Goal: Task Accomplishment & Management: Manage account settings

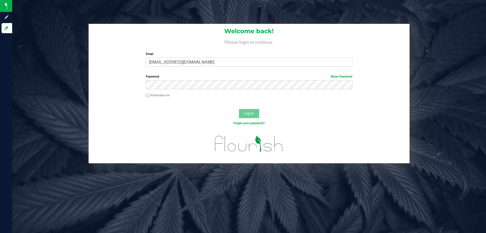
type input "[EMAIL_ADDRESS][DOMAIN_NAME]"
click at [239, 109] on button "Log In" at bounding box center [249, 113] width 20 height 9
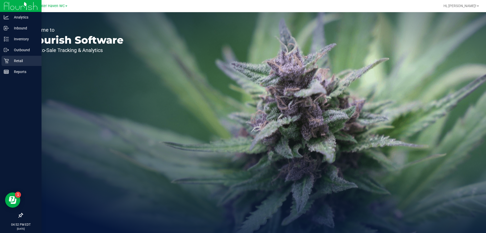
click at [7, 62] on icon at bounding box center [6, 60] width 5 height 5
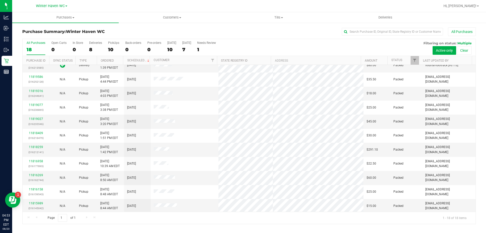
scroll to position [106, 0]
click at [70, 19] on span "Purchases" at bounding box center [65, 17] width 107 height 5
click at [45, 39] on li "Fulfillment" at bounding box center [65, 37] width 107 height 6
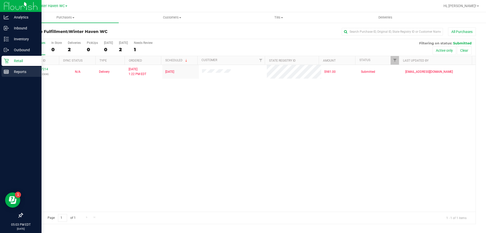
click at [5, 68] on div "Reports" at bounding box center [22, 72] width 40 height 10
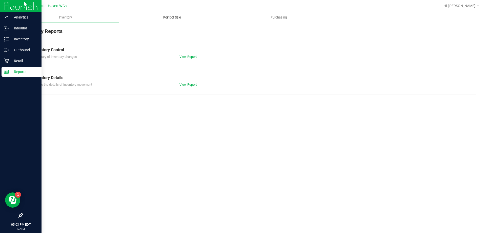
click at [178, 16] on span "Point of Sale" at bounding box center [171, 17] width 31 height 5
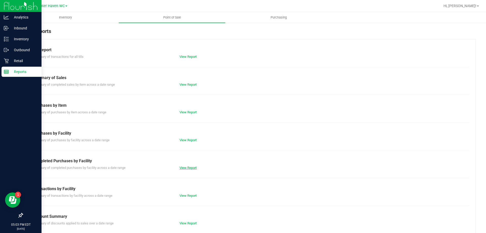
click at [191, 166] on link "View Report" at bounding box center [187, 167] width 17 height 4
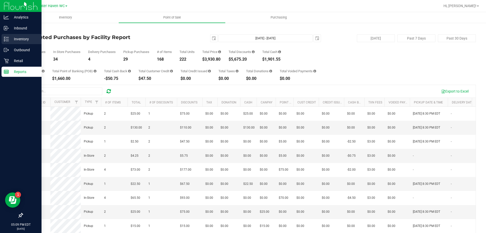
click at [12, 40] on p "Inventory" at bounding box center [24, 39] width 30 height 6
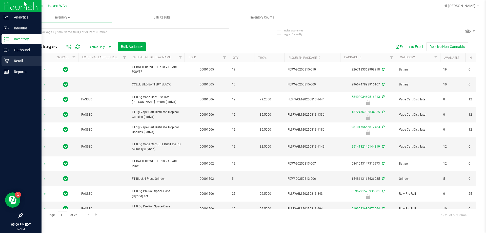
click at [10, 61] on p "Retail" at bounding box center [24, 61] width 30 height 6
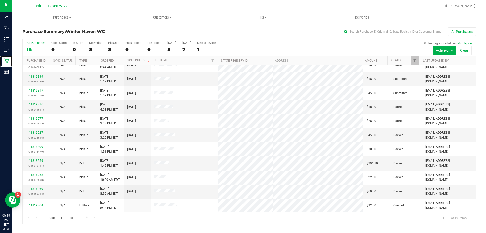
scroll to position [120, 0]
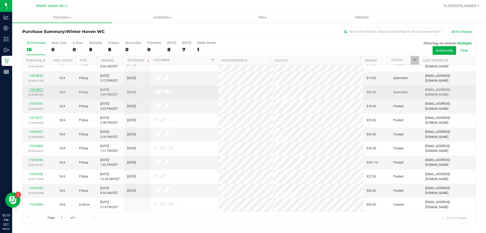
click at [32, 89] on link "11819817" at bounding box center [36, 90] width 14 height 4
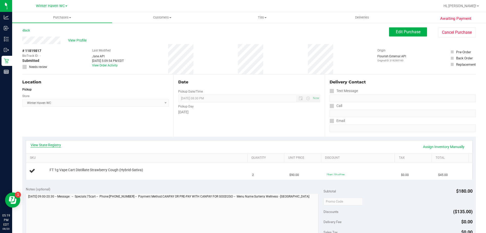
click at [56, 143] on link "View State Registry" at bounding box center [46, 144] width 30 height 5
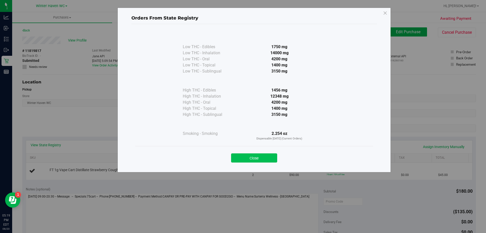
click at [265, 155] on button "Close" at bounding box center [254, 157] width 46 height 9
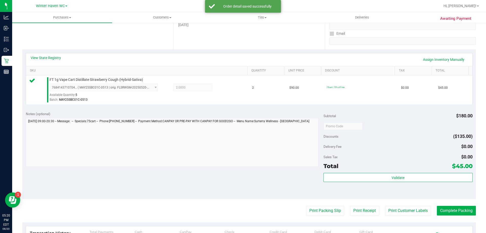
scroll to position [127, 0]
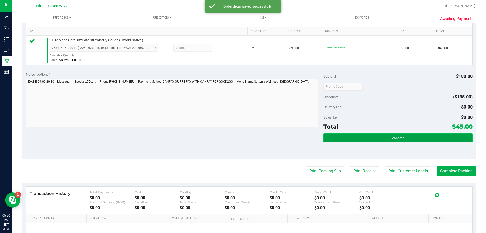
click at [360, 139] on button "Validate" at bounding box center [397, 137] width 149 height 9
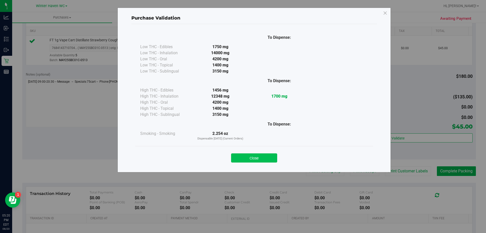
click at [265, 157] on button "Close" at bounding box center [254, 157] width 46 height 9
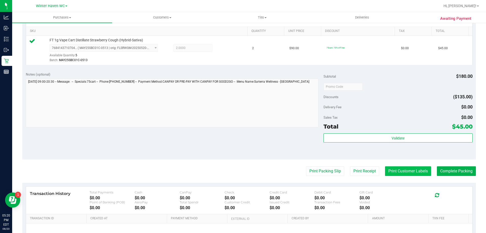
click at [407, 173] on button "Print Customer Labels" at bounding box center [408, 171] width 46 height 10
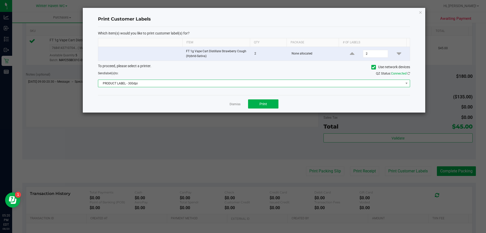
click at [187, 83] on span "PRODUCT LABEL - 300dpi" at bounding box center [250, 83] width 305 height 7
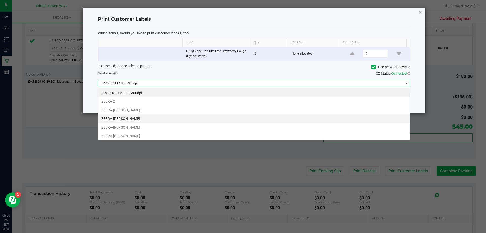
scroll to position [8, 312]
click at [135, 117] on li "ZEBRA-[PERSON_NAME]" at bounding box center [253, 118] width 311 height 9
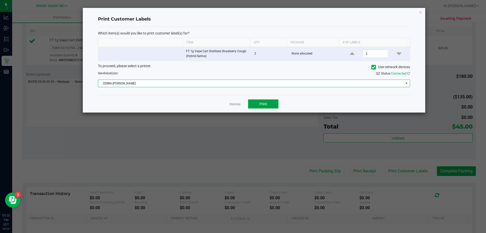
click at [265, 100] on button "Print" at bounding box center [263, 103] width 30 height 9
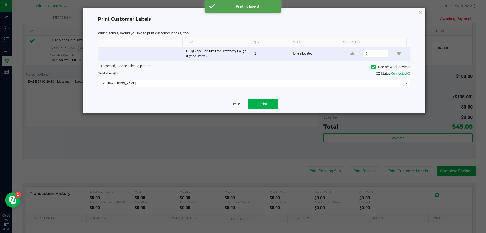
click at [235, 104] on link "Dismiss" at bounding box center [234, 104] width 11 height 4
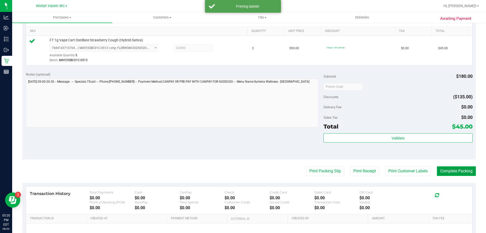
click at [464, 171] on button "Complete Packing" at bounding box center [456, 171] width 39 height 10
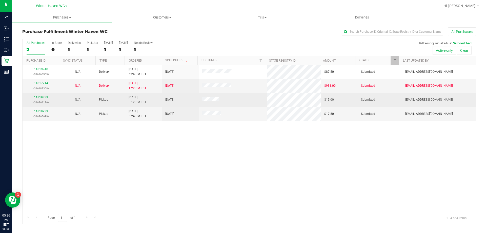
click at [44, 97] on link "11819839" at bounding box center [41, 97] width 14 height 4
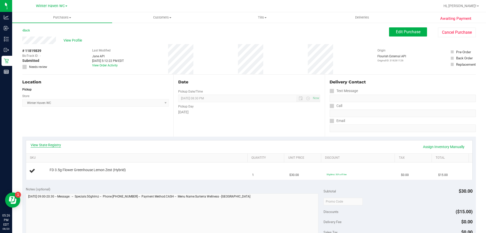
click at [43, 144] on link "View State Registry" at bounding box center [46, 144] width 30 height 5
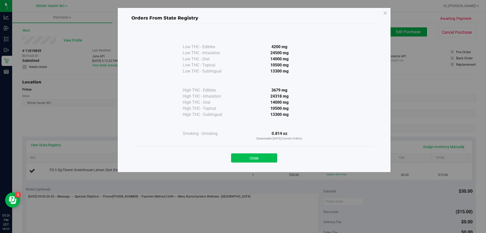
click at [242, 155] on button "Close" at bounding box center [254, 157] width 46 height 9
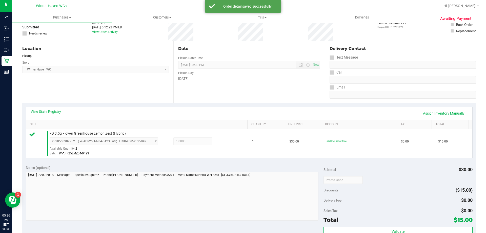
scroll to position [127, 0]
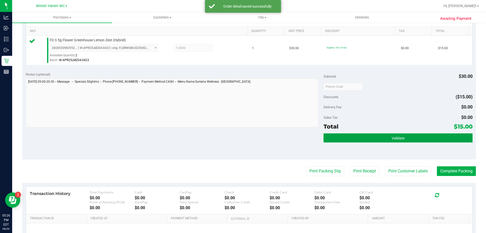
click at [388, 139] on button "Validate" at bounding box center [397, 137] width 149 height 9
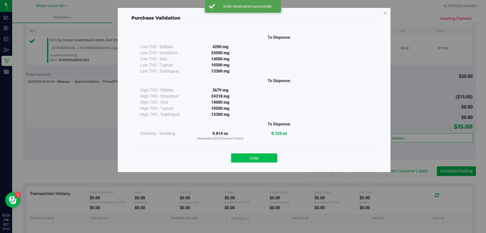
click at [252, 157] on button "Close" at bounding box center [254, 157] width 46 height 9
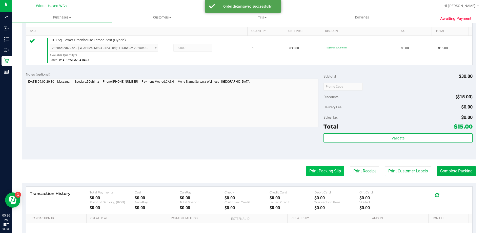
click at [337, 172] on button "Print Packing Slip" at bounding box center [325, 171] width 38 height 10
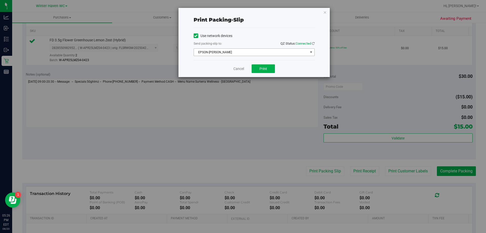
click at [242, 48] on span "EPSON-[PERSON_NAME]" at bounding box center [254, 52] width 121 height 8
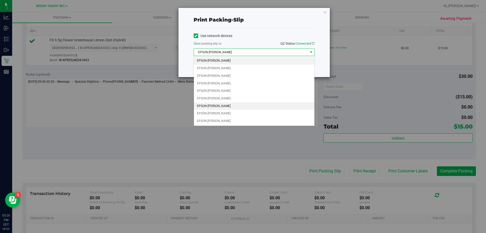
click at [230, 103] on li "EPSON-[PERSON_NAME]" at bounding box center [254, 106] width 120 height 8
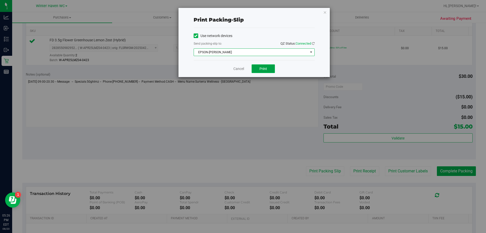
click at [263, 71] on button "Print" at bounding box center [263, 68] width 23 height 9
click at [239, 67] on link "Cancel" at bounding box center [238, 68] width 11 height 5
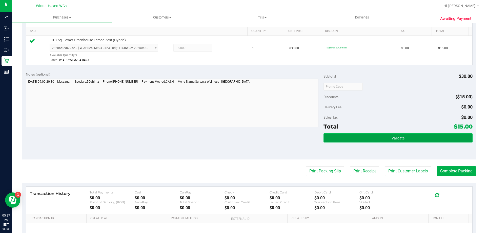
click at [424, 141] on button "Validate" at bounding box center [397, 137] width 149 height 9
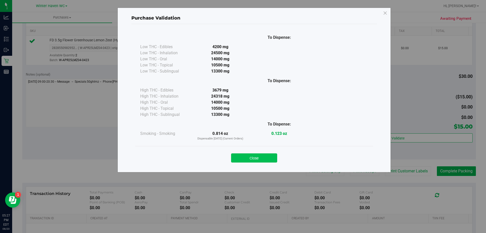
click at [269, 159] on button "Close" at bounding box center [254, 157] width 46 height 9
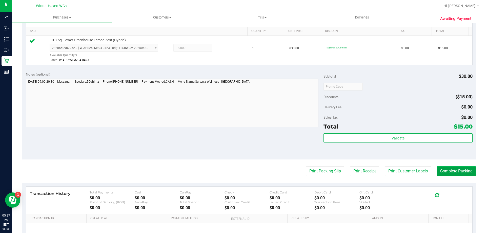
click at [437, 171] on button "Complete Packing" at bounding box center [456, 171] width 39 height 10
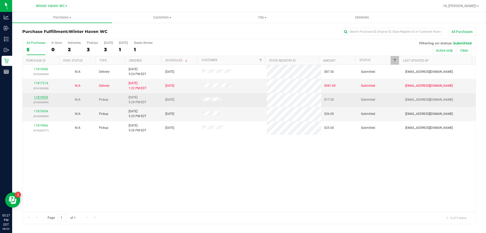
click at [46, 97] on link "11819939" at bounding box center [41, 97] width 14 height 4
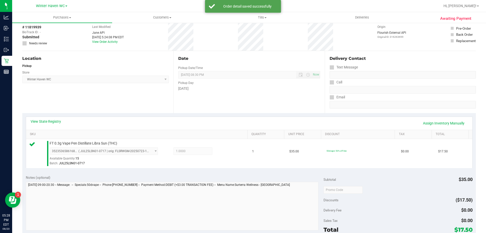
scroll to position [127, 0]
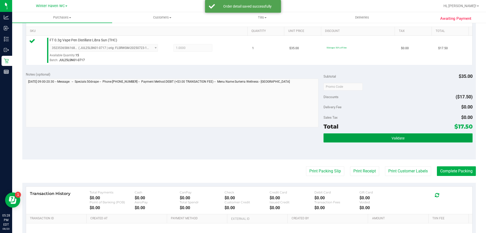
click at [417, 140] on button "Validate" at bounding box center [397, 137] width 149 height 9
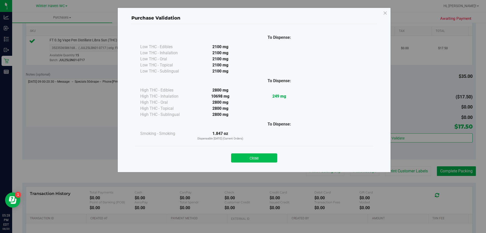
click at [261, 159] on button "Close" at bounding box center [254, 157] width 46 height 9
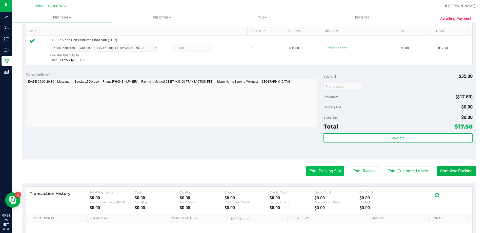
click at [327, 169] on button "Print Packing Slip" at bounding box center [325, 171] width 38 height 10
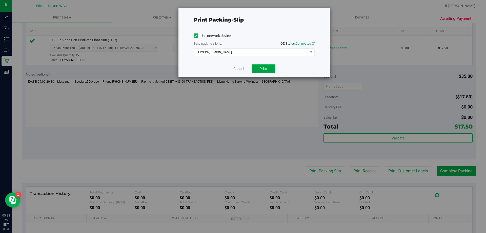
click at [270, 71] on button "Print" at bounding box center [263, 68] width 23 height 9
click at [243, 70] on link "Cancel" at bounding box center [238, 68] width 11 height 5
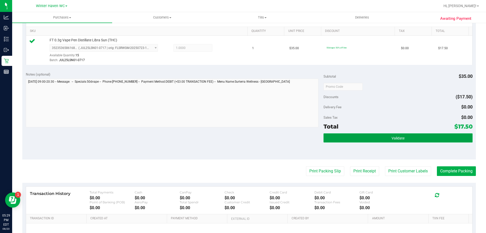
click at [421, 142] on button "Validate" at bounding box center [397, 137] width 149 height 9
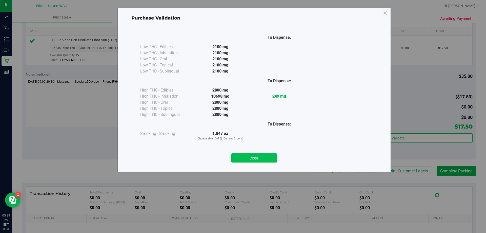
click at [273, 155] on button "Close" at bounding box center [254, 157] width 46 height 9
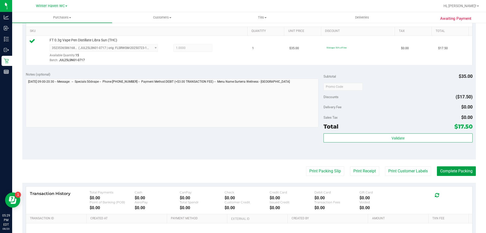
click at [447, 168] on button "Complete Packing" at bounding box center [456, 171] width 39 height 10
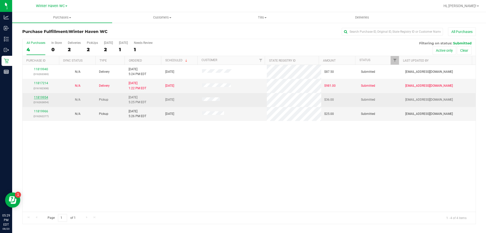
click at [42, 97] on link "11819954" at bounding box center [41, 97] width 14 height 4
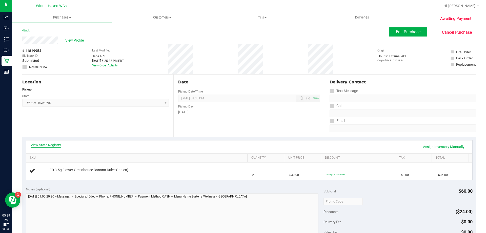
click at [48, 147] on link "View State Registry" at bounding box center [46, 144] width 30 height 5
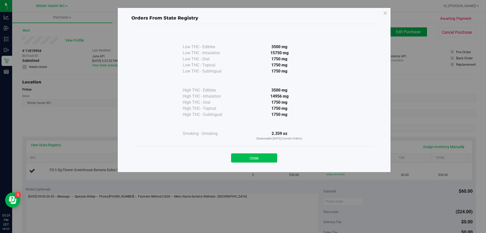
click at [242, 154] on button "Close" at bounding box center [254, 157] width 46 height 9
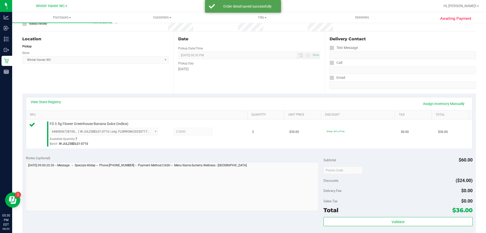
scroll to position [76, 0]
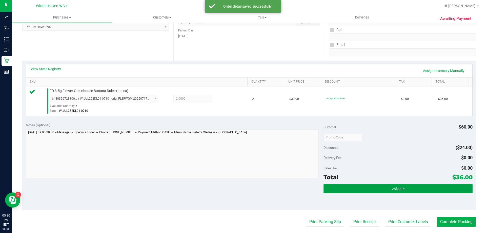
click at [374, 187] on button "Validate" at bounding box center [397, 188] width 149 height 9
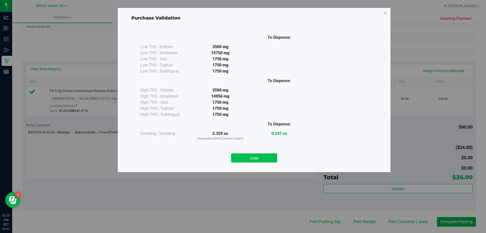
click at [266, 159] on button "Close" at bounding box center [254, 157] width 46 height 9
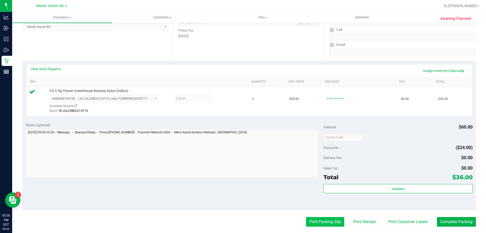
click at [333, 221] on button "Print Packing Slip" at bounding box center [325, 222] width 38 height 10
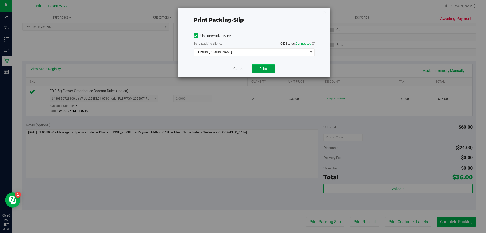
click at [259, 71] on button "Print" at bounding box center [263, 68] width 23 height 9
click at [236, 67] on link "Cancel" at bounding box center [238, 68] width 11 height 5
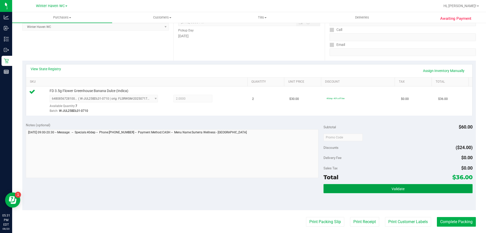
click at [385, 186] on button "Validate" at bounding box center [397, 188] width 149 height 9
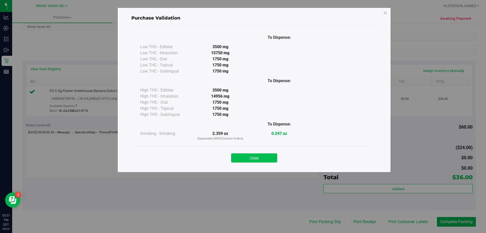
click at [258, 160] on button "Close" at bounding box center [254, 157] width 46 height 9
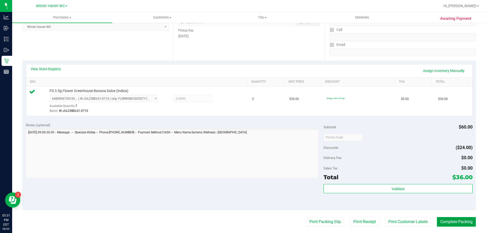
click at [437, 223] on button "Complete Packing" at bounding box center [456, 222] width 39 height 10
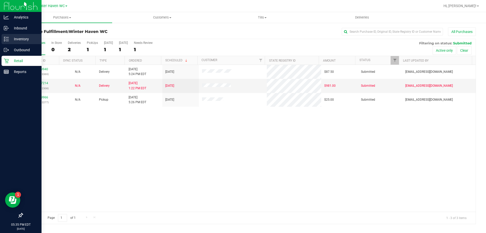
click at [11, 40] on p "Inventory" at bounding box center [24, 39] width 30 height 6
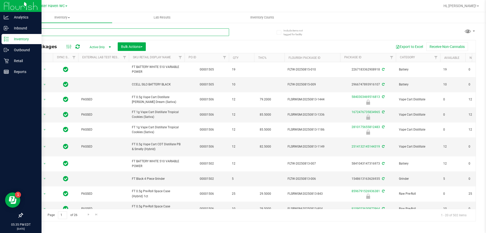
click at [99, 31] on input "text" at bounding box center [125, 32] width 207 height 8
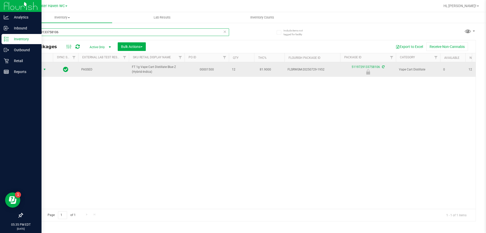
type input "5119729133758106"
click at [42, 72] on span "select" at bounding box center [44, 69] width 6 height 7
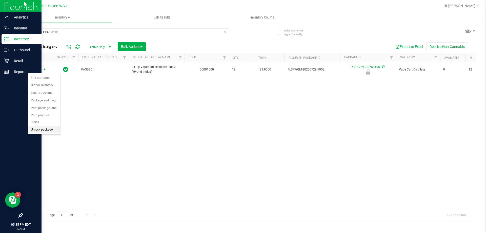
click at [53, 126] on li "Unlock package" at bounding box center [44, 130] width 32 height 8
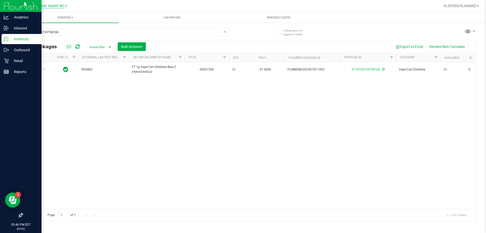
click at [58, 8] on span "Winter Haven WC" at bounding box center [50, 6] width 29 height 5
click at [48, 32] on link "Sebring WC" at bounding box center [52, 31] width 74 height 7
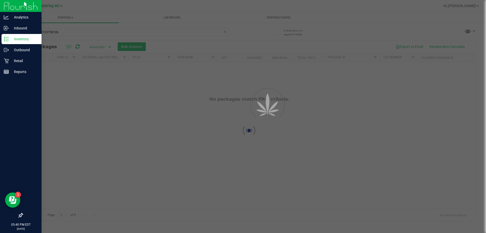
click at [76, 31] on div at bounding box center [243, 116] width 486 height 233
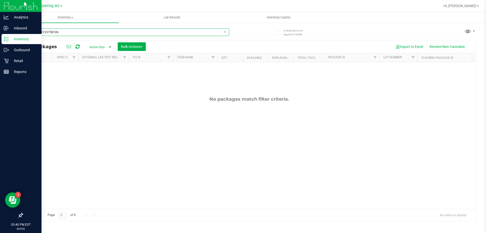
click at [76, 31] on input "5119729133758106" at bounding box center [125, 32] width 207 height 8
type input "h"
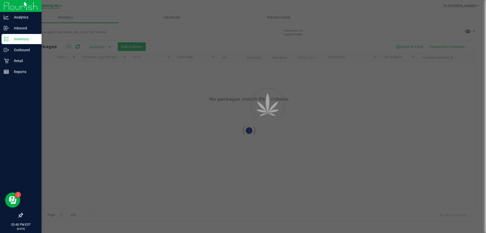
click at [59, 6] on span "Sebring WC" at bounding box center [50, 6] width 19 height 5
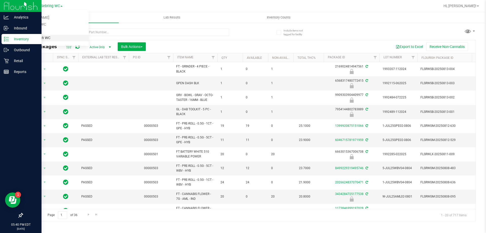
click at [58, 39] on link "Winter Haven WC" at bounding box center [52, 38] width 74 height 7
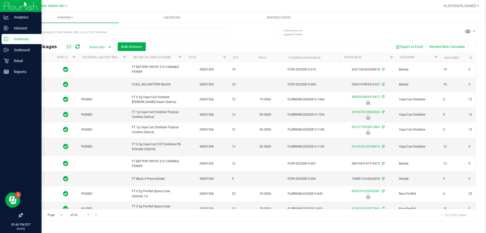
type input "[DATE]"
click at [255, 36] on div "All Packages Active Only Active Only Lab Samples Locked All External Internal B…" at bounding box center [248, 122] width 453 height 197
click at [14, 60] on p "Retail" at bounding box center [24, 61] width 30 height 6
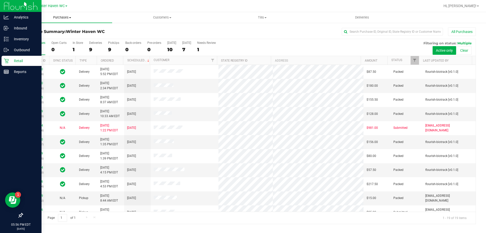
click at [62, 17] on span "Purchases" at bounding box center [62, 17] width 100 height 5
click at [40, 38] on span "Fulfillment" at bounding box center [27, 36] width 31 height 4
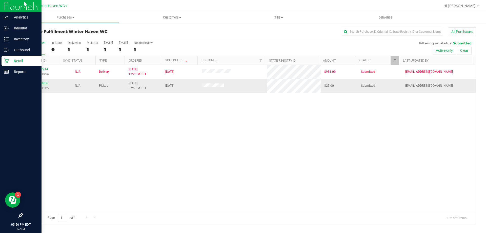
click at [42, 82] on link "11819966" at bounding box center [41, 83] width 14 height 4
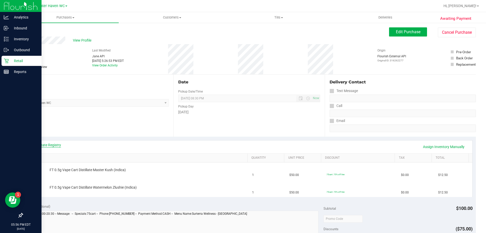
click at [48, 144] on link "View State Registry" at bounding box center [46, 144] width 30 height 5
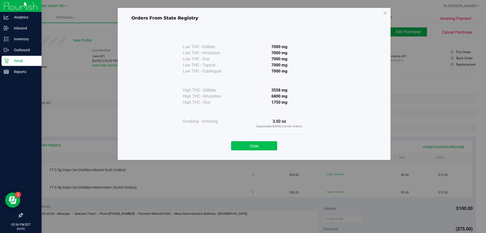
click at [248, 144] on button "Close" at bounding box center [254, 145] width 46 height 9
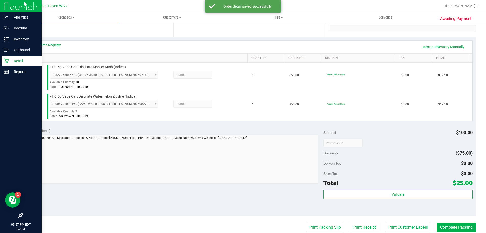
scroll to position [101, 0]
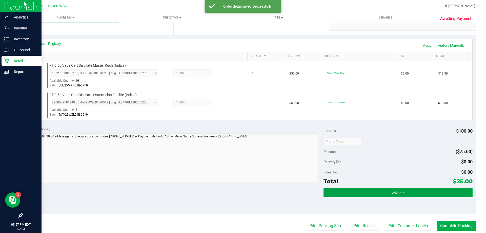
click at [360, 192] on button "Validate" at bounding box center [397, 192] width 149 height 9
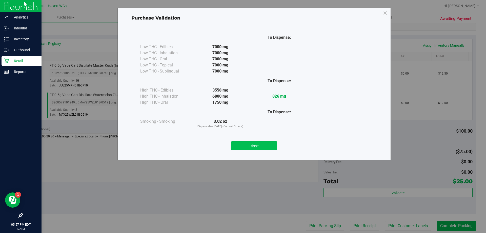
click at [266, 146] on button "Close" at bounding box center [254, 145] width 46 height 9
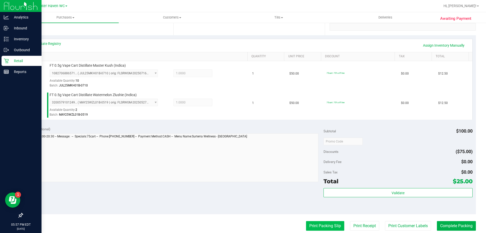
click at [331, 228] on button "Print Packing Slip" at bounding box center [325, 226] width 38 height 10
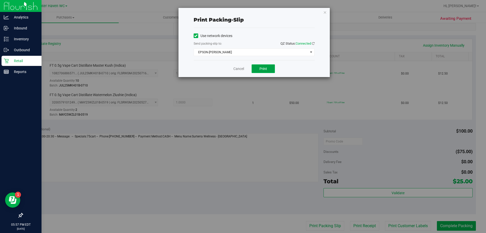
click at [257, 66] on button "Print" at bounding box center [263, 68] width 23 height 9
click at [240, 67] on link "Cancel" at bounding box center [238, 68] width 11 height 5
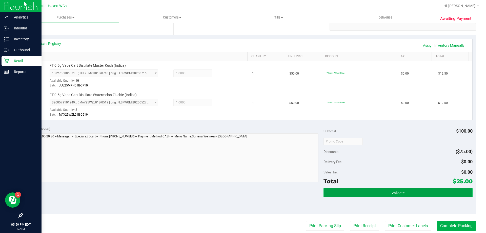
click at [394, 192] on span "Validate" at bounding box center [397, 193] width 13 height 4
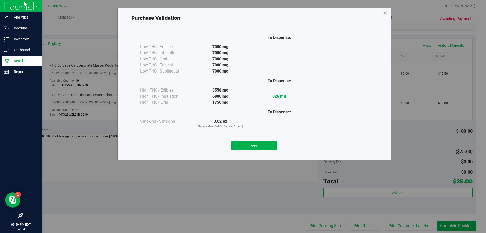
click at [241, 148] on button "Close" at bounding box center [254, 145] width 46 height 9
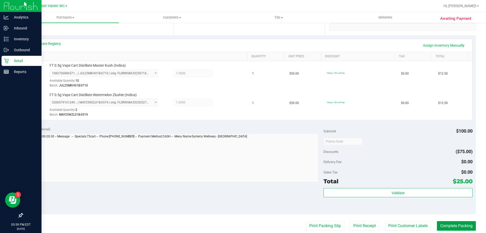
click at [446, 227] on button "Complete Packing" at bounding box center [456, 226] width 39 height 10
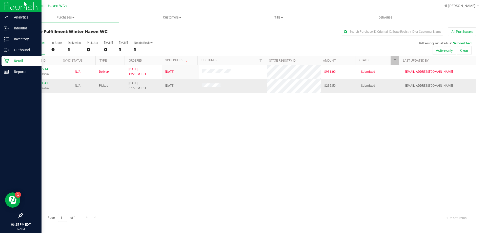
click at [43, 83] on link "11820341" at bounding box center [41, 83] width 14 height 4
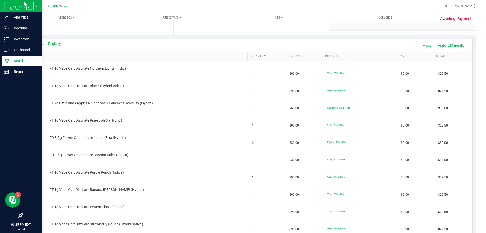
scroll to position [228, 0]
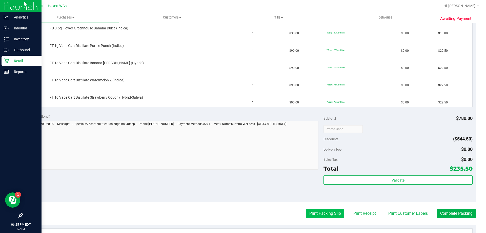
click at [324, 217] on button "Print Packing Slip" at bounding box center [325, 213] width 38 height 10
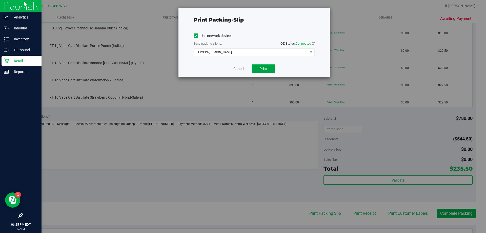
click at [263, 68] on span "Print" at bounding box center [263, 69] width 8 height 4
drag, startPoint x: 238, startPoint y: 69, endPoint x: 265, endPoint y: 169, distance: 103.8
click at [238, 69] on link "Cancel" at bounding box center [238, 68] width 11 height 5
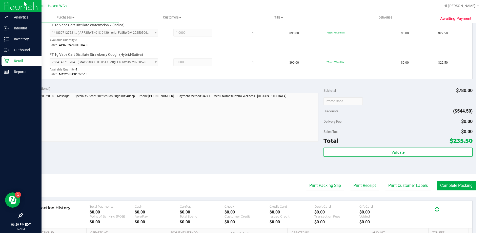
scroll to position [380, 0]
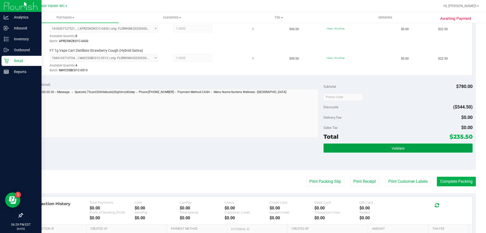
click at [409, 145] on button "Validate" at bounding box center [397, 147] width 149 height 9
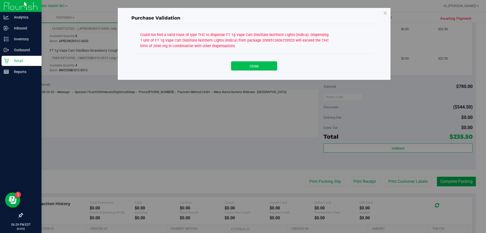
click at [256, 66] on button "Close" at bounding box center [254, 65] width 46 height 9
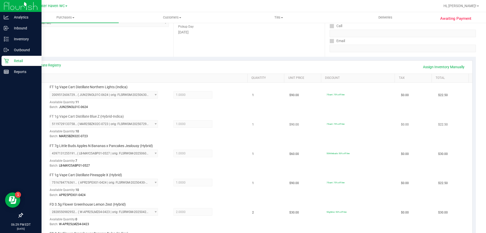
scroll to position [76, 0]
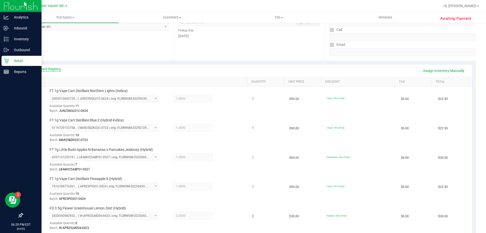
click at [54, 67] on link "View State Registry" at bounding box center [46, 68] width 30 height 5
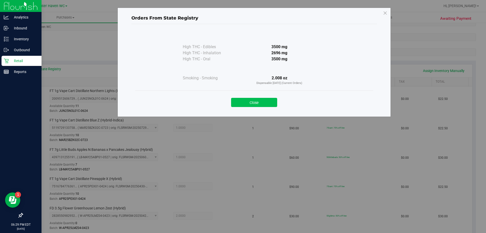
click at [246, 99] on button "Close" at bounding box center [254, 102] width 46 height 9
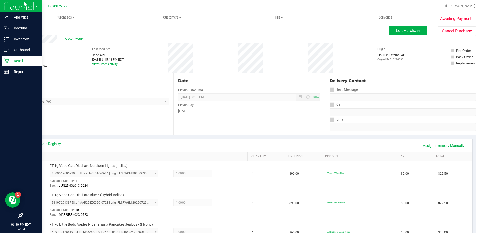
scroll to position [0, 0]
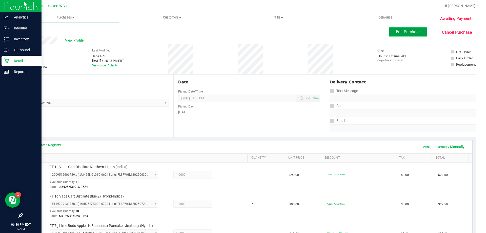
click at [389, 34] on button "Edit Purchase" at bounding box center [408, 31] width 38 height 9
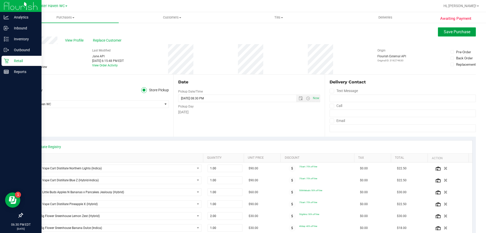
click at [444, 32] on span "Save Purchase" at bounding box center [457, 31] width 27 height 5
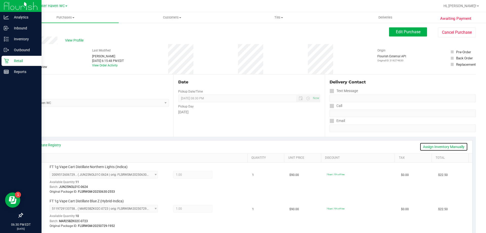
click at [437, 147] on link "Assign Inventory Manually" at bounding box center [444, 146] width 48 height 9
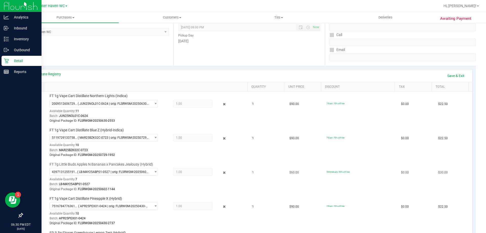
scroll to position [76, 0]
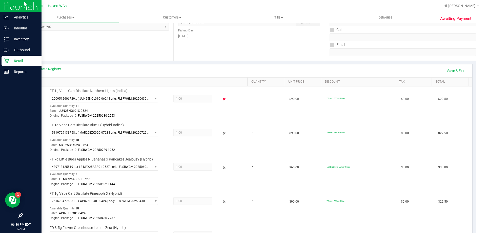
click at [222, 97] on icon at bounding box center [224, 99] width 5 height 6
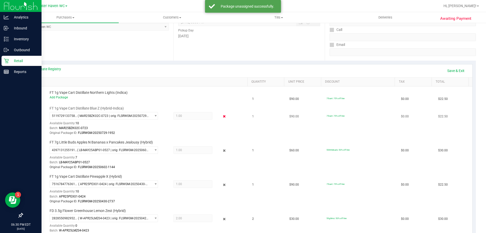
click at [222, 119] on icon at bounding box center [224, 116] width 5 height 6
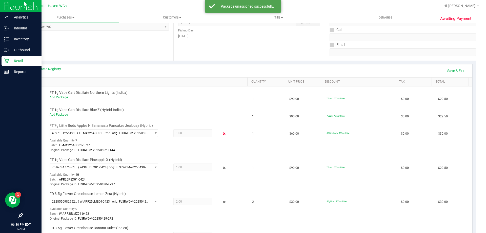
click at [222, 136] on icon at bounding box center [224, 134] width 5 height 6
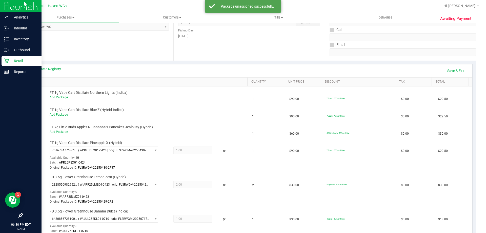
click at [222, 148] on icon at bounding box center [224, 151] width 5 height 6
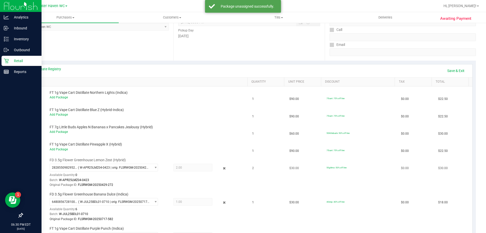
click at [224, 169] on div at bounding box center [220, 168] width 16 height 6
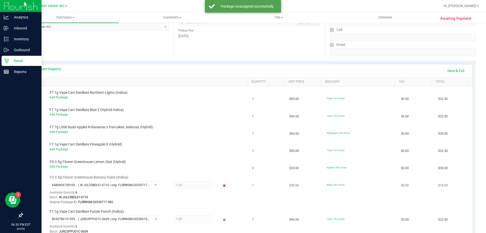
click at [222, 188] on icon at bounding box center [224, 185] width 5 height 6
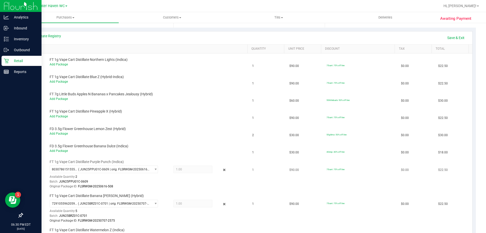
scroll to position [152, 0]
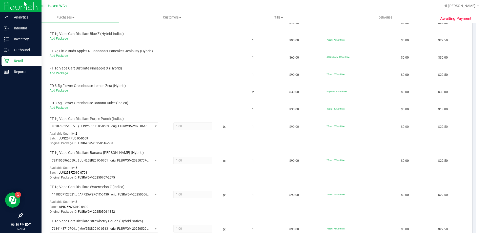
click at [222, 130] on div "8030786151555743 ( JUN25PPU01C-0609 | orig: FLSRWGM-20250616-508 ) 803078615155…" at bounding box center [147, 134] width 195 height 24
click at [222, 128] on icon at bounding box center [224, 127] width 5 height 6
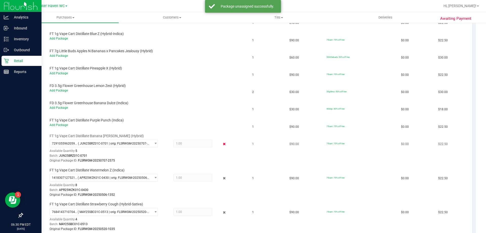
click at [222, 145] on icon at bounding box center [224, 144] width 5 height 6
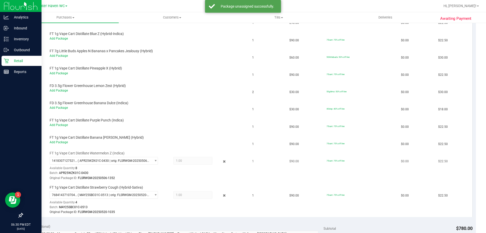
click at [218, 157] on div "1418307127521418 ( APR25WZK01C-0430 | orig: FLSRWGM-20250506-1352 ) 14183071275…" at bounding box center [147, 169] width 195 height 24
click at [222, 159] on icon at bounding box center [224, 161] width 5 height 6
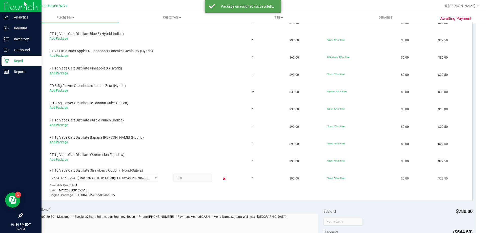
click at [222, 178] on icon at bounding box center [224, 178] width 5 height 6
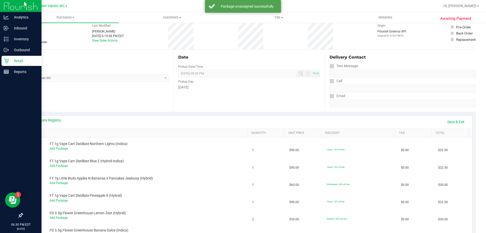
scroll to position [0, 0]
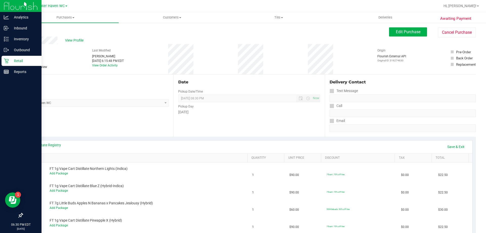
click at [24, 67] on icon at bounding box center [24, 67] width 3 height 0
click at [450, 146] on link "Save & Exit" at bounding box center [456, 146] width 24 height 9
click at [399, 31] on span "Edit Purchase" at bounding box center [408, 31] width 25 height 5
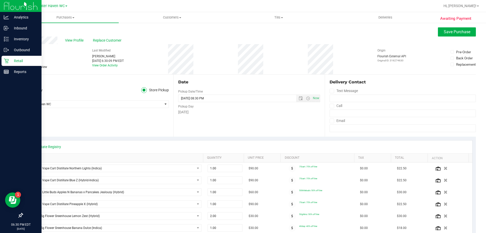
click at [27, 67] on span at bounding box center [24, 67] width 5 height 5
click at [0, 0] on input "Needs review" at bounding box center [0, 0] width 0 height 0
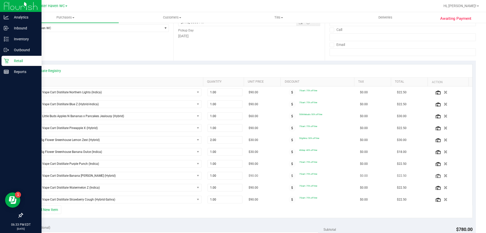
scroll to position [152, 0]
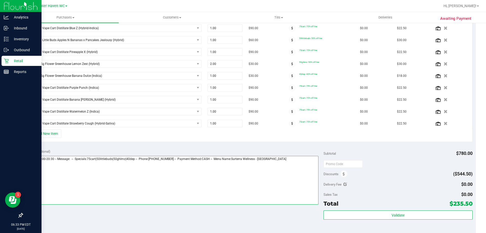
click at [299, 159] on textarea at bounding box center [172, 180] width 293 height 49
click at [57, 184] on textarea at bounding box center [172, 180] width 293 height 49
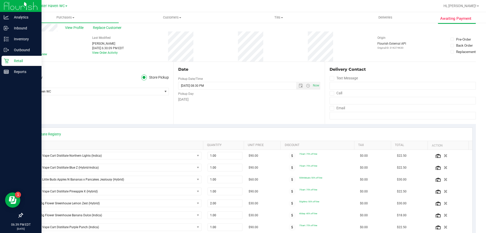
scroll to position [0, 0]
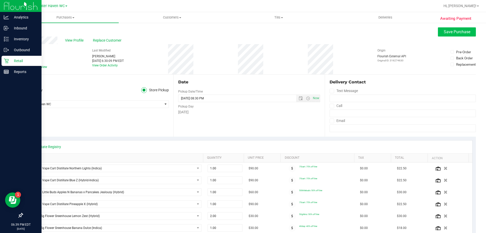
type textarea "[DATE] 09:00-20:30 -- Message: -- Specials:75cart|50littlebuds|50ghlmz|40dep --…"
click at [453, 29] on button "Save Purchase" at bounding box center [457, 31] width 38 height 9
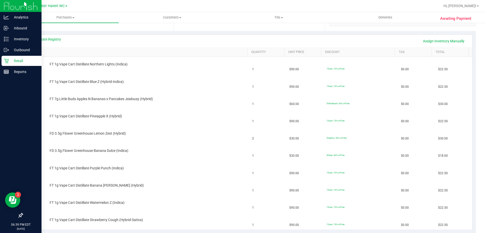
scroll to position [152, 0]
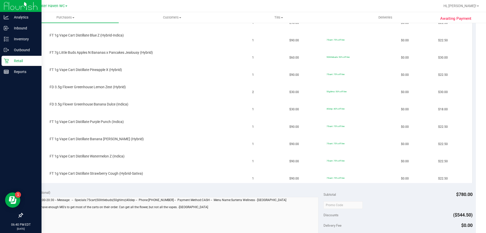
click at [109, 8] on div at bounding box center [265, 6] width 349 height 10
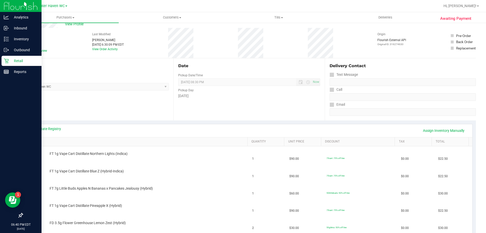
scroll to position [0, 0]
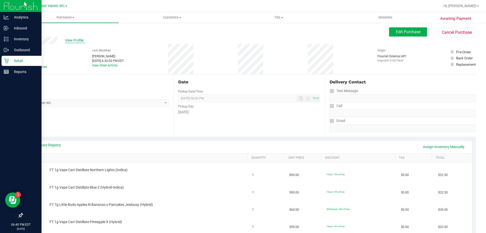
click at [69, 42] on span "View Profile" at bounding box center [75, 40] width 20 height 5
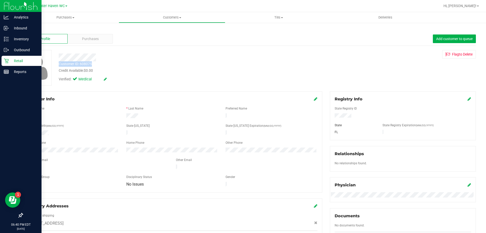
drag, startPoint x: 58, startPoint y: 64, endPoint x: 101, endPoint y: 64, distance: 42.8
click at [101, 64] on div "Customer ID: 608075 Credit Available: $0.00" at bounding box center [170, 67] width 231 height 12
copy div "Customer ID: 608075"
click at [14, 61] on p "Retail" at bounding box center [24, 61] width 30 height 6
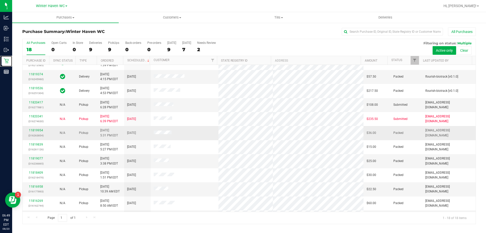
scroll to position [101, 0]
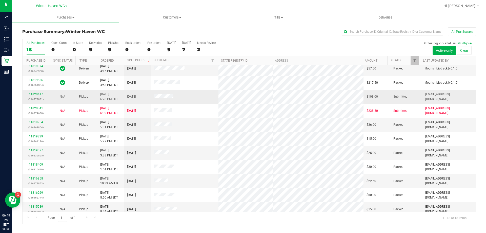
click at [38, 95] on link "11820417" at bounding box center [36, 94] width 14 height 4
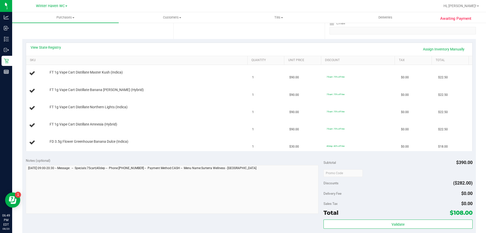
scroll to position [25, 0]
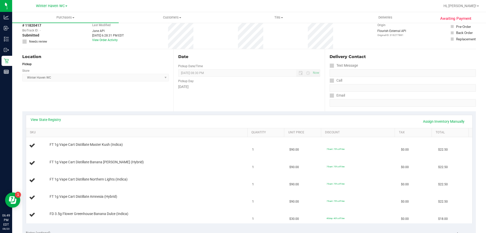
click at [160, 121] on div "View State Registry Assign Inventory Manually" at bounding box center [249, 121] width 437 height 9
click at [167, 124] on div "View State Registry Assign Inventory Manually" at bounding box center [249, 121] width 437 height 9
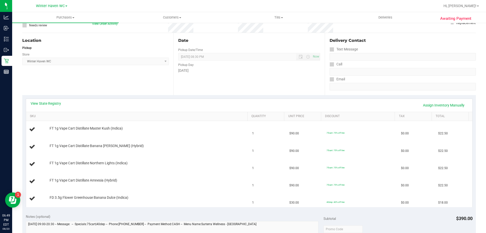
scroll to position [51, 0]
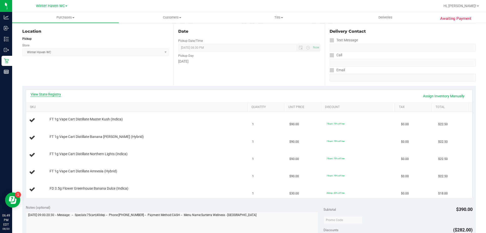
click at [53, 94] on link "View State Registry" at bounding box center [46, 94] width 30 height 5
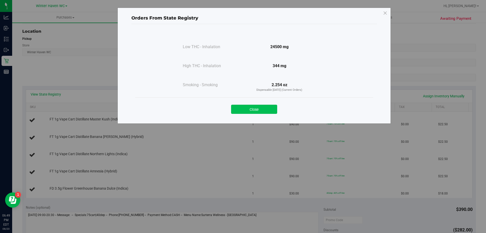
click at [275, 109] on button "Close" at bounding box center [254, 109] width 46 height 9
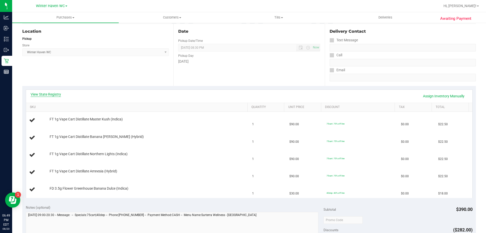
click at [37, 93] on link "View State Registry" at bounding box center [46, 94] width 30 height 5
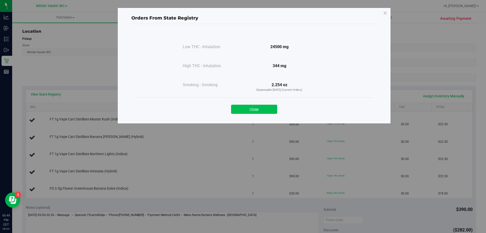
click at [253, 106] on button "Close" at bounding box center [254, 109] width 46 height 9
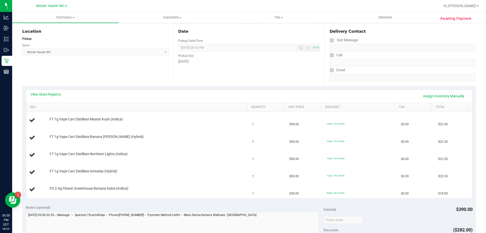
click at [54, 90] on div "View State Registry Assign Inventory Manually" at bounding box center [249, 96] width 446 height 13
click at [53, 95] on link "View State Registry" at bounding box center [46, 94] width 30 height 5
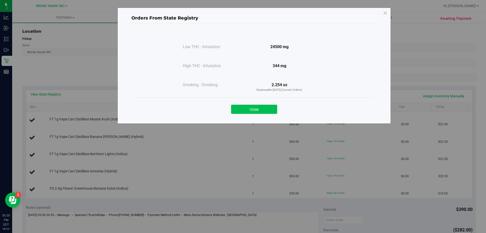
click at [254, 110] on button "Close" at bounding box center [254, 109] width 46 height 9
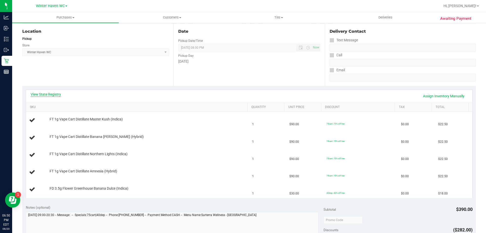
click at [48, 94] on link "View State Registry" at bounding box center [46, 94] width 30 height 5
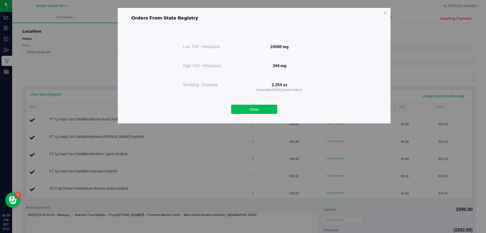
click at [241, 108] on button "Close" at bounding box center [254, 109] width 46 height 9
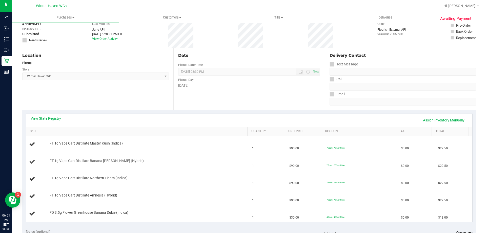
scroll to position [0, 0]
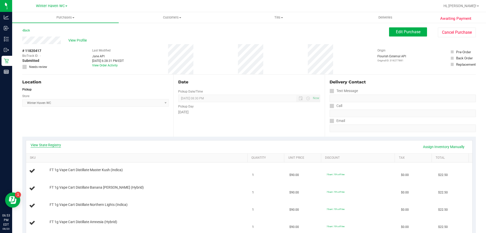
click at [45, 144] on link "View State Registry" at bounding box center [46, 144] width 30 height 5
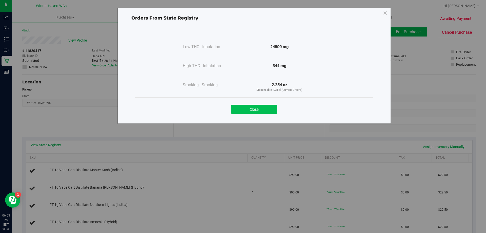
click at [268, 110] on button "Close" at bounding box center [254, 109] width 46 height 9
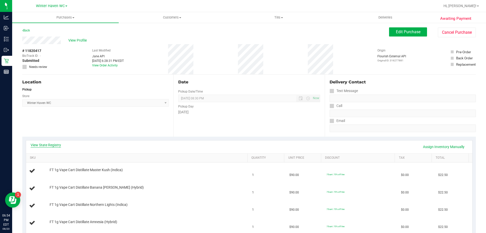
click at [51, 147] on link "View State Registry" at bounding box center [46, 144] width 30 height 5
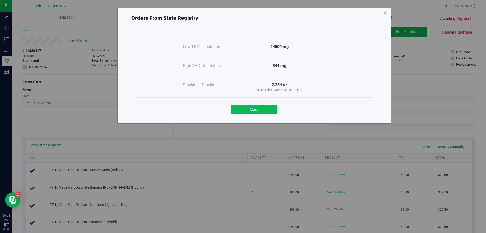
click at [245, 106] on button "Close" at bounding box center [254, 109] width 46 height 9
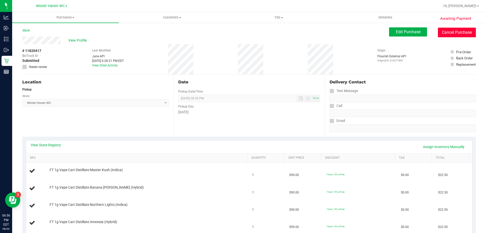
click at [461, 34] on button "Cancel Purchase" at bounding box center [457, 33] width 38 height 10
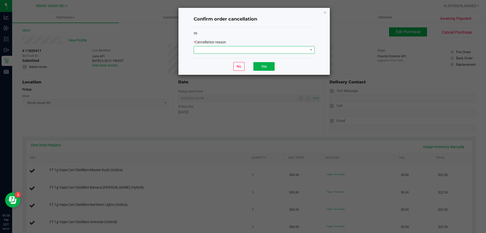
click at [239, 51] on span at bounding box center [251, 49] width 114 height 7
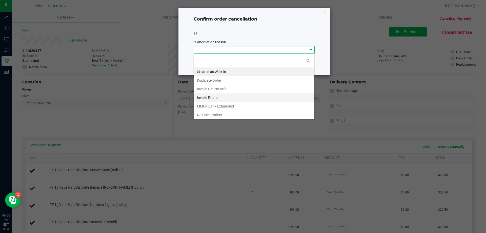
click at [237, 94] on li "Invalid Route" at bounding box center [254, 97] width 120 height 9
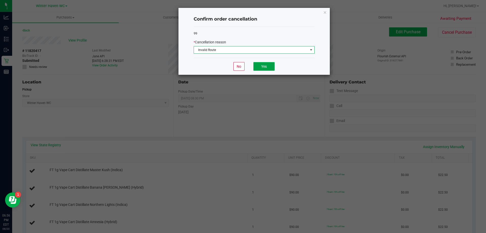
click at [266, 67] on button "Yes" at bounding box center [263, 66] width 21 height 9
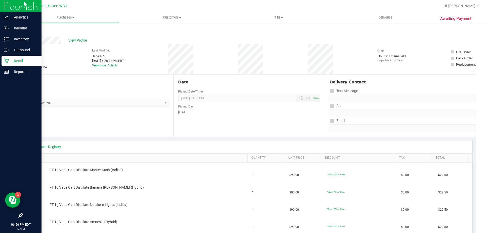
click at [18, 62] on p "Retail" at bounding box center [24, 61] width 30 height 6
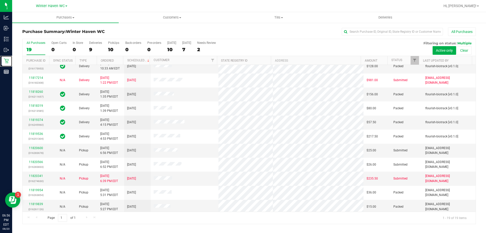
scroll to position [120, 0]
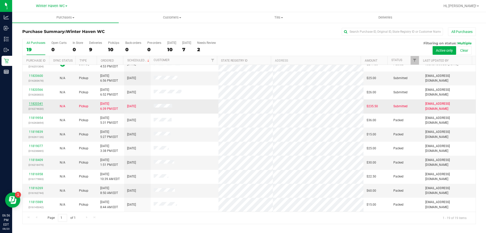
click at [38, 104] on link "11820341" at bounding box center [36, 104] width 14 height 4
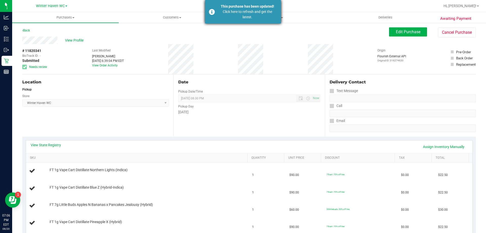
click at [236, 13] on div "Click here to refresh and get the latest." at bounding box center [247, 14] width 59 height 11
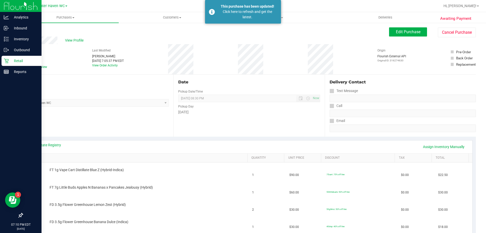
click at [16, 58] on p "Retail" at bounding box center [24, 61] width 30 height 6
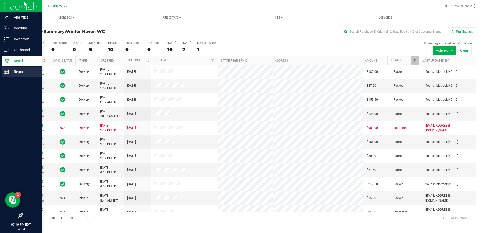
click at [13, 74] on p "Reports" at bounding box center [24, 72] width 30 height 6
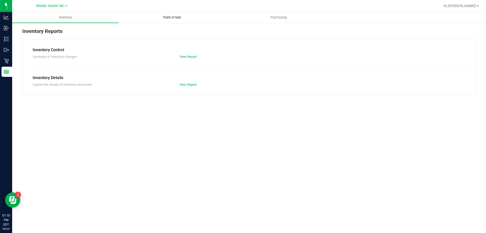
click at [169, 16] on span "Point of Sale" at bounding box center [171, 17] width 31 height 5
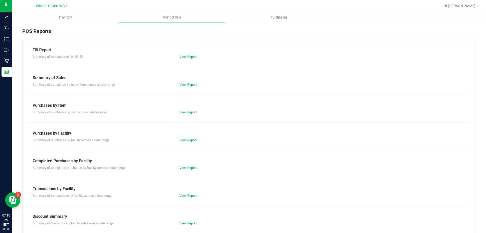
click at [187, 165] on div "View Report" at bounding box center [212, 167] width 73 height 5
click at [184, 166] on link "View Report" at bounding box center [187, 167] width 17 height 4
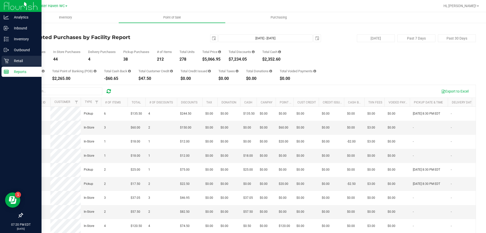
click at [14, 63] on p "Retail" at bounding box center [24, 61] width 30 height 6
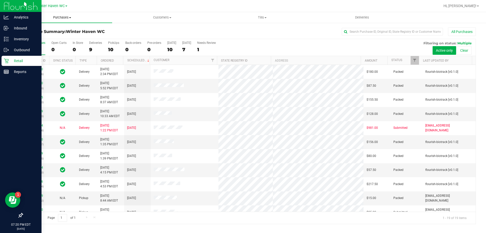
click at [63, 19] on span "Purchases" at bounding box center [62, 17] width 100 height 5
click at [48, 36] on li "Fulfillment" at bounding box center [62, 37] width 100 height 6
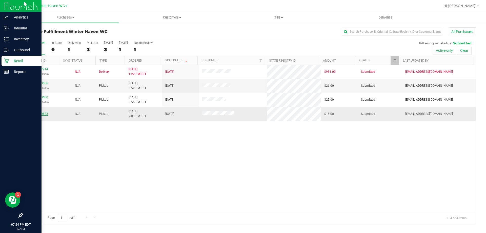
click at [42, 114] on link "11820623" at bounding box center [41, 114] width 14 height 4
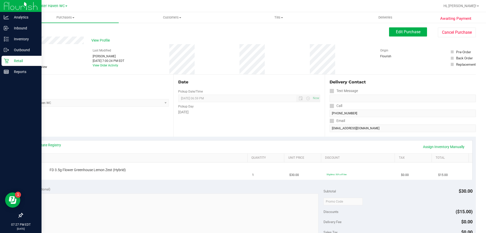
click at [24, 61] on p "Retail" at bounding box center [24, 61] width 30 height 6
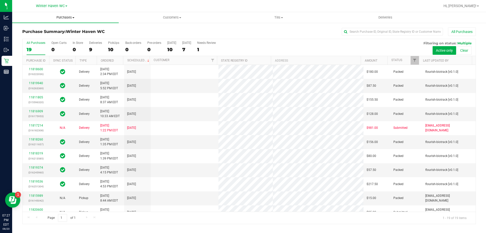
click at [67, 16] on span "Purchases" at bounding box center [65, 17] width 107 height 5
click at [55, 36] on li "Fulfillment" at bounding box center [65, 37] width 107 height 6
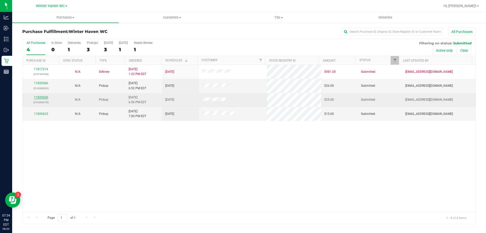
click at [46, 99] on link "11820600" at bounding box center [41, 97] width 14 height 4
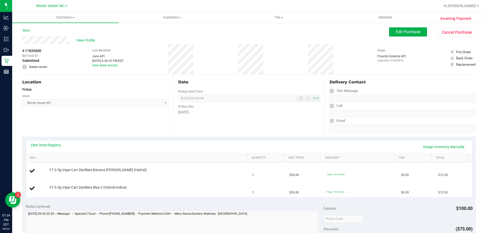
click at [178, 150] on div "View State Registry Assign Inventory Manually" at bounding box center [249, 146] width 437 height 9
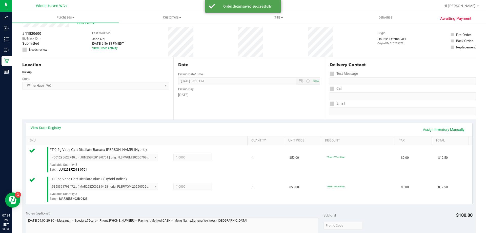
scroll to position [127, 0]
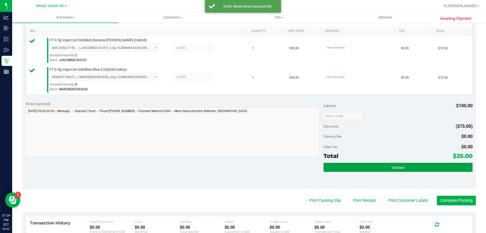
click at [370, 169] on button "Validate" at bounding box center [397, 166] width 149 height 9
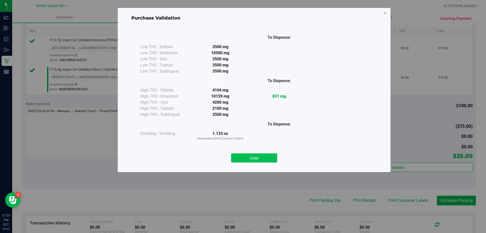
click at [255, 157] on button "Close" at bounding box center [254, 157] width 46 height 9
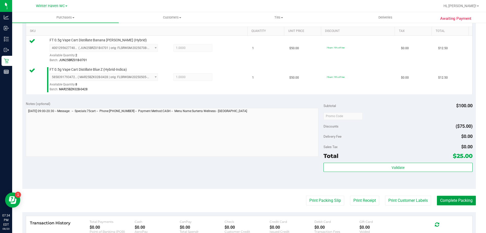
click at [439, 201] on button "Complete Packing" at bounding box center [456, 200] width 39 height 10
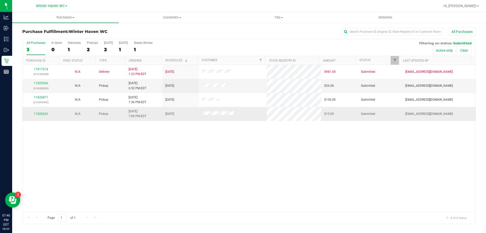
click at [45, 110] on td "11820623" at bounding box center [41, 114] width 37 height 14
click at [41, 113] on link "11820623" at bounding box center [41, 114] width 14 height 4
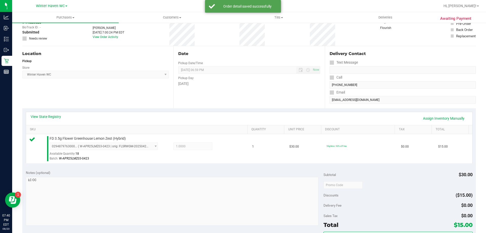
scroll to position [101, 0]
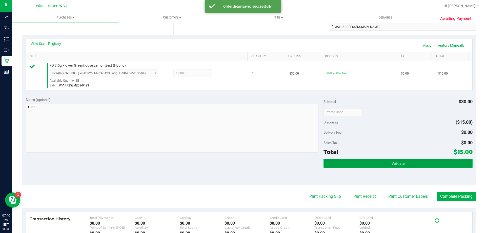
click at [429, 160] on button "Validate" at bounding box center [397, 162] width 149 height 9
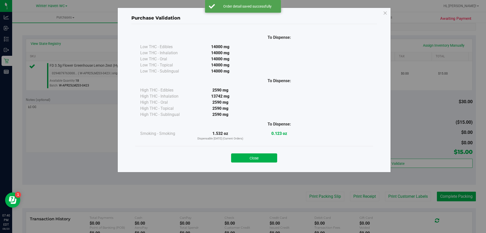
drag, startPoint x: 249, startPoint y: 155, endPoint x: 265, endPoint y: 166, distance: 19.0
click at [249, 156] on button "Close" at bounding box center [254, 157] width 46 height 9
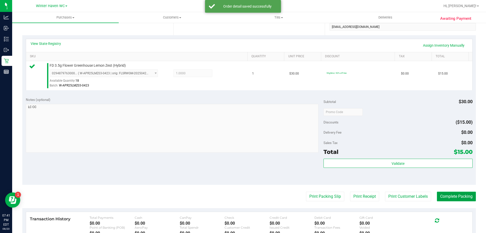
click at [449, 194] on button "Complete Packing" at bounding box center [456, 196] width 39 height 10
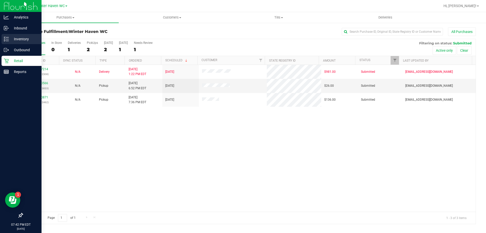
click at [6, 38] on icon at bounding box center [6, 38] width 5 height 5
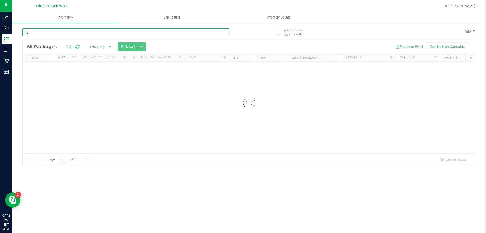
click at [70, 34] on input "text" at bounding box center [125, 32] width 207 height 8
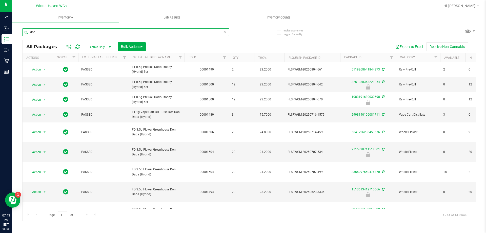
type input "don"
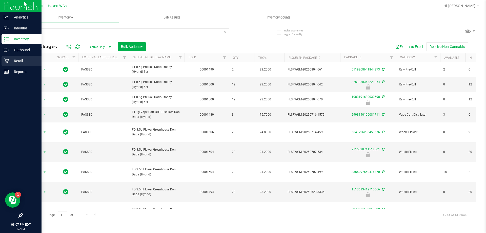
click at [5, 61] on icon at bounding box center [6, 60] width 5 height 5
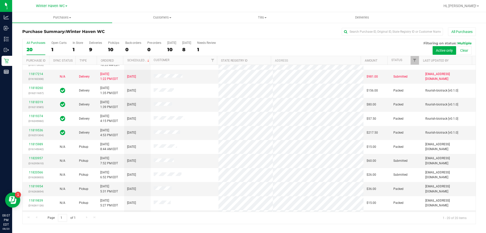
scroll to position [76, 0]
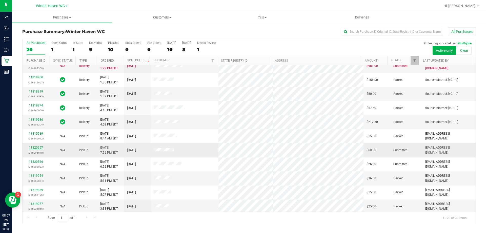
click at [37, 147] on link "11820957" at bounding box center [36, 147] width 14 height 4
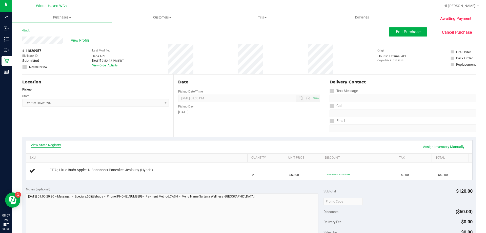
click at [49, 146] on link "View State Registry" at bounding box center [46, 144] width 30 height 5
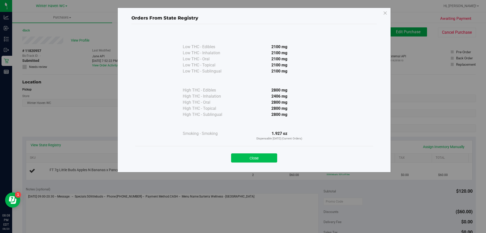
click at [265, 154] on button "Close" at bounding box center [254, 157] width 46 height 9
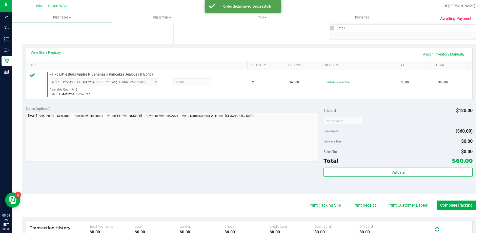
scroll to position [101, 0]
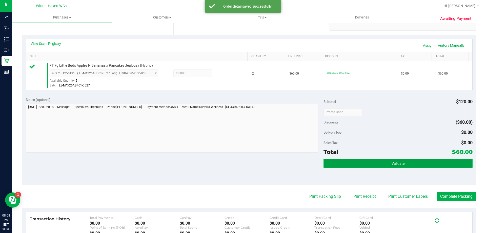
click at [402, 163] on button "Validate" at bounding box center [397, 162] width 149 height 9
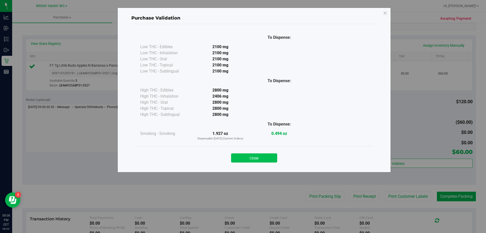
click at [273, 158] on button "Close" at bounding box center [254, 157] width 46 height 9
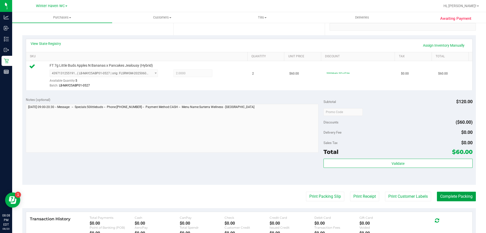
click at [444, 193] on button "Complete Packing" at bounding box center [456, 196] width 39 height 10
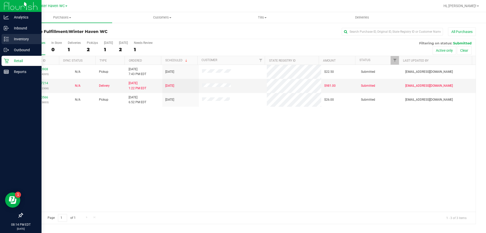
click at [10, 40] on p "Inventory" at bounding box center [24, 39] width 30 height 6
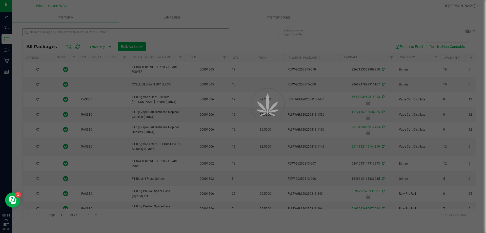
click at [161, 35] on div at bounding box center [243, 116] width 486 height 233
type input "[DATE]"
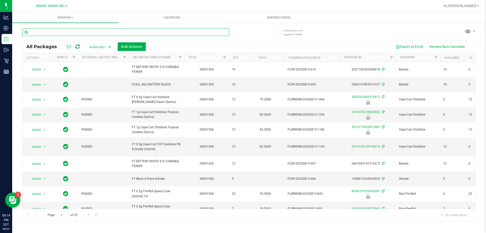
click at [161, 35] on input "text" at bounding box center [125, 32] width 207 height 8
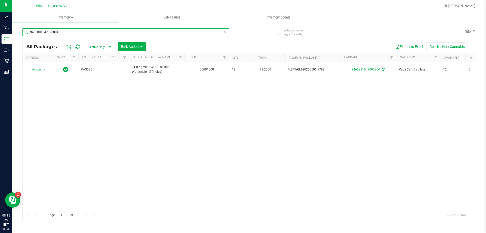
type input "9465881647090804"
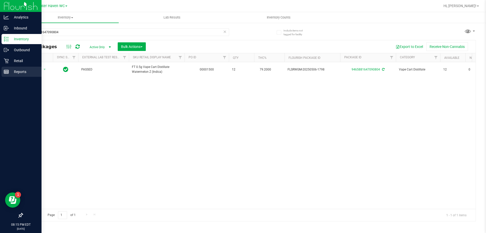
click at [26, 72] on p "Reports" at bounding box center [24, 72] width 30 height 6
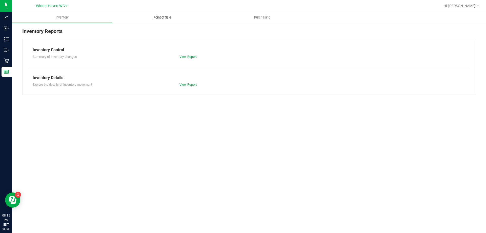
click at [164, 15] on uib-tab-heading "Point of Sale" at bounding box center [161, 17] width 99 height 10
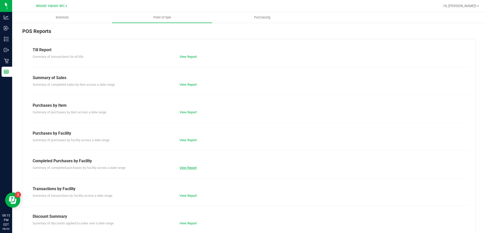
click at [189, 167] on link "View Report" at bounding box center [187, 167] width 17 height 4
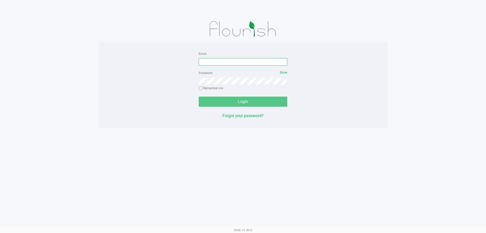
click at [244, 62] on input "Email" at bounding box center [243, 62] width 89 height 8
type input "[EMAIL_ADDRESS][DOMAIN_NAME]"
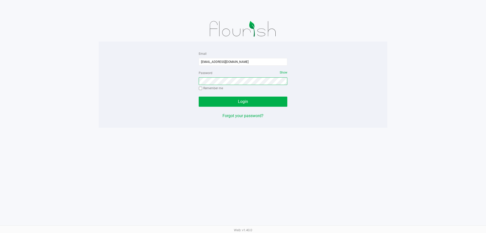
click at [199, 96] on button "Login" at bounding box center [243, 101] width 89 height 10
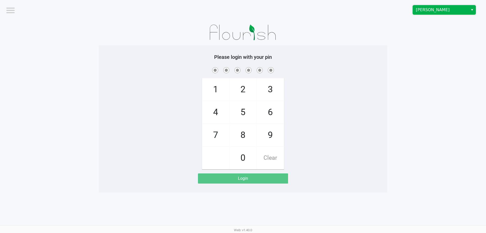
click at [447, 10] on span "Brandon WC" at bounding box center [440, 10] width 49 height 6
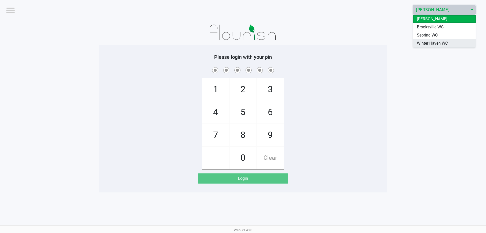
click at [444, 45] on span "Winter Haven WC" at bounding box center [432, 43] width 31 height 6
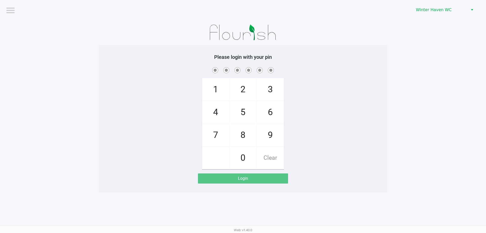
click at [326, 95] on div "1 4 7 2 5 8 0 3 6 9 Clear" at bounding box center [243, 117] width 288 height 103
click at [340, 102] on div "1 4 7 2 5 8 0 3 6 9 Clear" at bounding box center [243, 117] width 288 height 103
checkbox input "true"
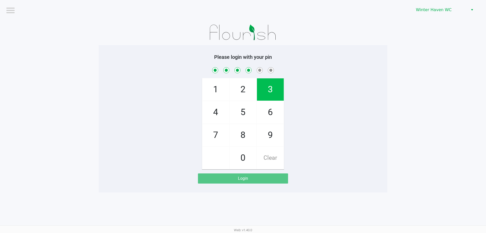
checkbox input "true"
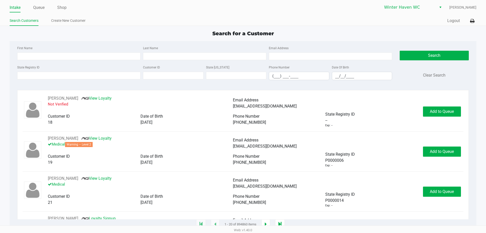
click at [115, 51] on div "First Name" at bounding box center [79, 52] width 126 height 15
click at [109, 61] on div "First Name Last Name Email Address" at bounding box center [204, 54] width 377 height 19
click at [110, 57] on input "First Name" at bounding box center [78, 56] width 123 height 8
type input "kathleen"
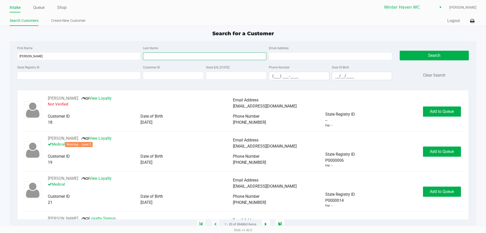
click at [179, 55] on input "Last Name" at bounding box center [204, 56] width 123 height 8
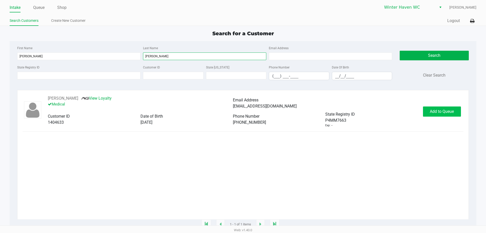
type input "chagnon"
click at [457, 113] on button "Add to Queue" at bounding box center [442, 111] width 38 height 10
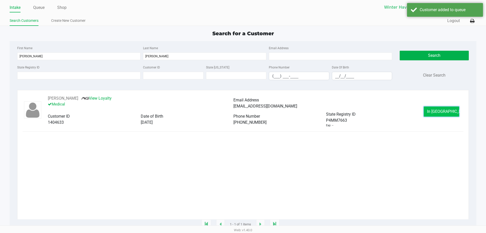
click at [436, 110] on span "In Queue" at bounding box center [448, 111] width 43 height 5
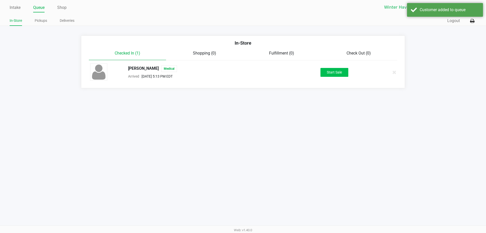
drag, startPoint x: 329, startPoint y: 67, endPoint x: 335, endPoint y: 71, distance: 6.9
click at [330, 68] on div "KATHLEEN CHAGNON Medical Arrived Aug 20, 2025 5:13 PM EDT Start Sale" at bounding box center [242, 72] width 313 height 18
click at [338, 75] on button "Start Sale" at bounding box center [334, 72] width 28 height 9
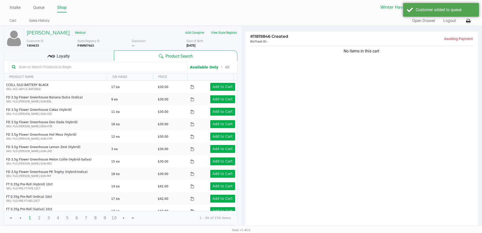
click at [139, 69] on input "text" at bounding box center [101, 67] width 168 height 8
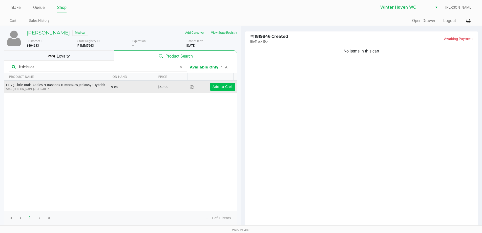
type input "little buds"
click at [225, 85] on app-button-loader "Add to Cart" at bounding box center [223, 87] width 20 height 4
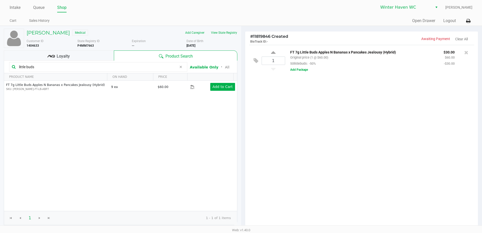
click at [305, 118] on div "1 FT 7g Little Buds Apples N Bananas x Pancakes Jealousy (Hybrid) Original pric…" at bounding box center [361, 137] width 233 height 184
click at [426, 180] on div "1 FT 7g Little Buds Apples N Bananas x Pancakes Jealousy (Hybrid) Original pric…" at bounding box center [361, 137] width 233 height 184
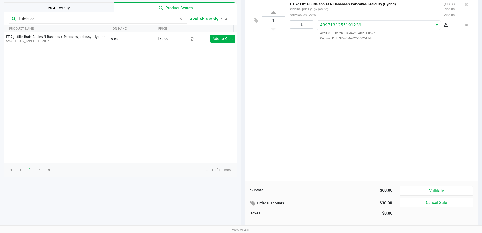
scroll to position [52, 0]
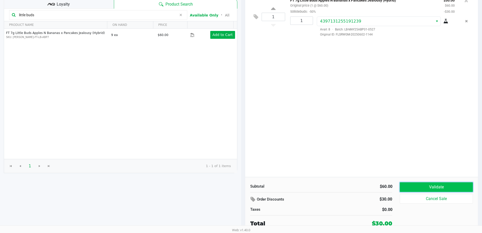
click at [426, 186] on button "Validate" at bounding box center [436, 187] width 73 height 10
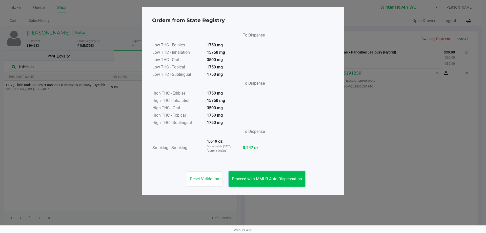
click at [252, 180] on span "Proceed with MMUR Auto-Dispensation" at bounding box center [267, 178] width 70 height 5
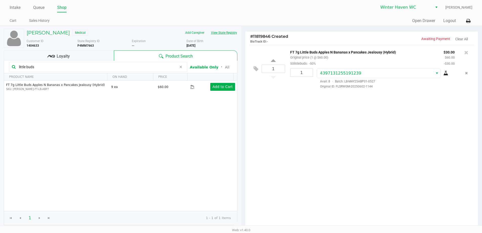
click at [223, 35] on button "View State Registry" at bounding box center [223, 33] width 30 height 8
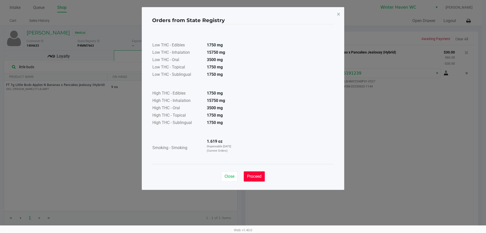
click at [259, 176] on span "Proceed" at bounding box center [254, 176] width 14 height 5
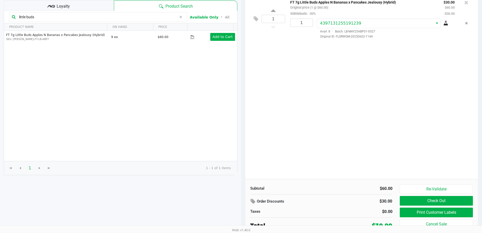
scroll to position [52, 0]
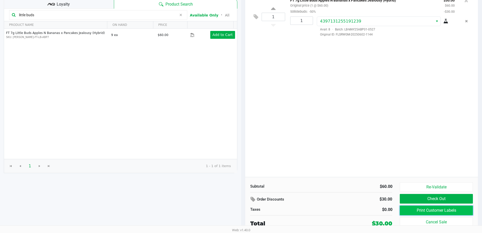
click at [417, 208] on button "Print Customer Labels" at bounding box center [436, 210] width 73 height 10
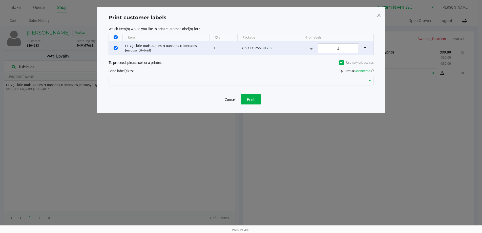
scroll to position [0, 0]
click at [249, 73] on div "Send label(s) to: QZ Status: Connected" at bounding box center [242, 70] width 265 height 7
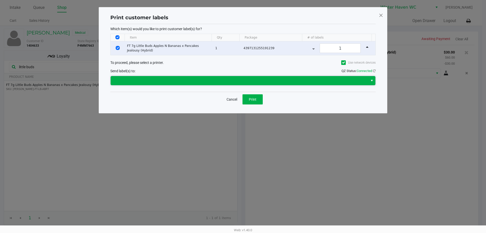
click at [243, 79] on span at bounding box center [239, 80] width 251 height 6
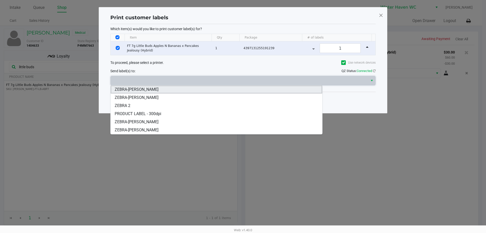
click at [179, 88] on li "ZEBRA-[PERSON_NAME]" at bounding box center [217, 89] width 212 height 8
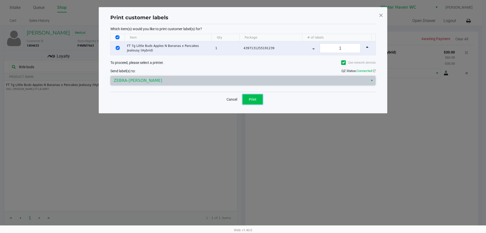
click at [250, 97] on span "Print" at bounding box center [253, 99] width 8 height 4
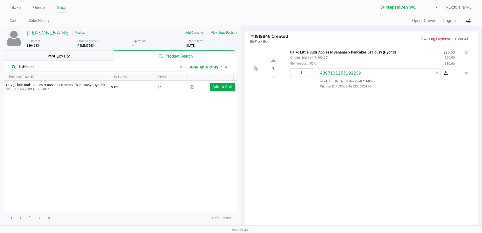
click at [222, 32] on button "View State Registry" at bounding box center [223, 33] width 30 height 8
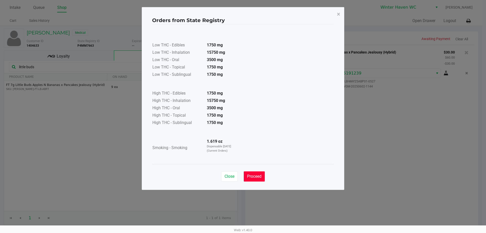
click at [261, 177] on span "Proceed" at bounding box center [254, 176] width 14 height 5
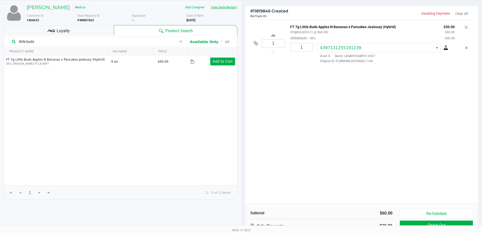
scroll to position [52, 0]
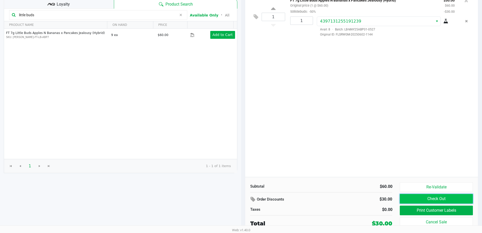
click at [444, 198] on button "Check Out" at bounding box center [436, 199] width 73 height 10
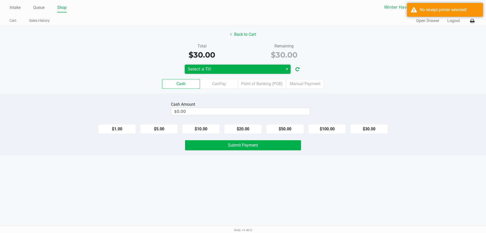
click at [255, 65] on span "Select a Till" at bounding box center [234, 69] width 98 height 9
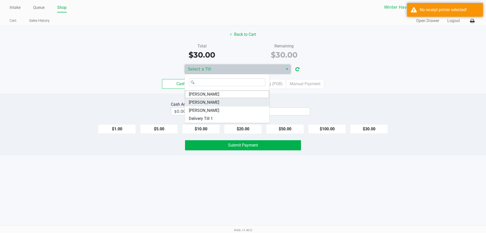
click at [210, 102] on span "JAMES-OTTO" at bounding box center [204, 102] width 30 height 6
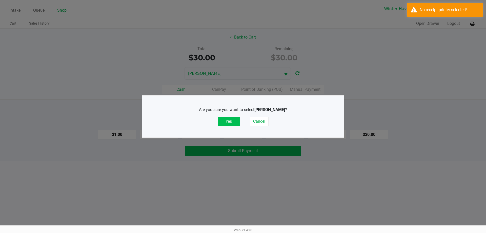
click at [235, 120] on button "Yes" at bounding box center [229, 121] width 22 height 10
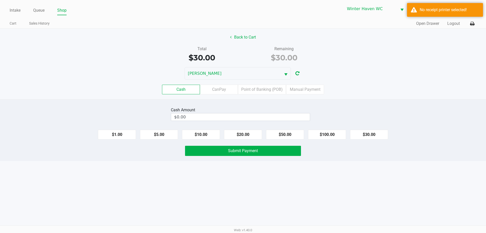
drag, startPoint x: 264, startPoint y: 86, endPoint x: 350, endPoint y: 49, distance: 93.5
click at [264, 86] on label "Point of Banking (POB)" at bounding box center [262, 90] width 48 height 10
click at [0, 0] on 7 "Point of Banking (POB)" at bounding box center [0, 0] width 0 height 0
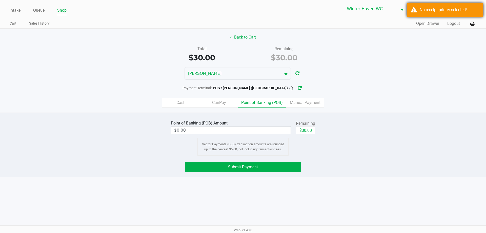
click at [444, 5] on div "No receipt printer selected!" at bounding box center [445, 10] width 76 height 14
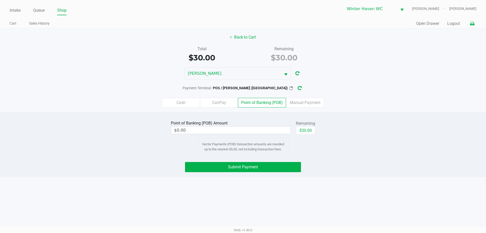
click at [471, 23] on icon at bounding box center [472, 24] width 4 height 4
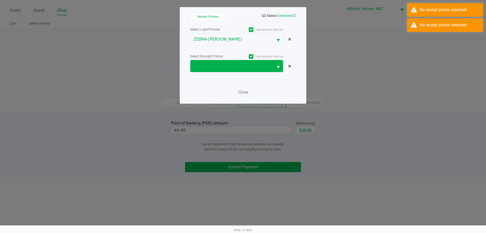
click at [277, 69] on span "Select" at bounding box center [278, 67] width 6 height 6
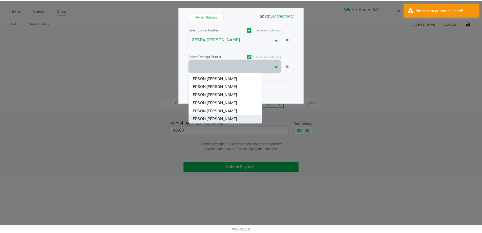
scroll to position [22, 0]
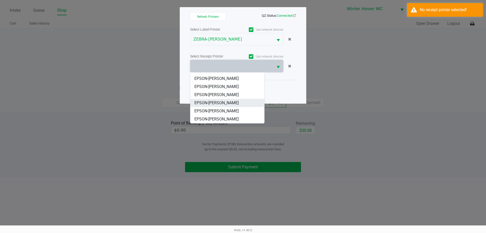
click at [228, 99] on li "EPSON-[PERSON_NAME]" at bounding box center [227, 103] width 74 height 8
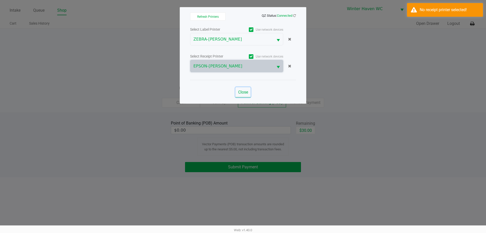
click at [243, 91] on span "Close" at bounding box center [243, 92] width 10 height 5
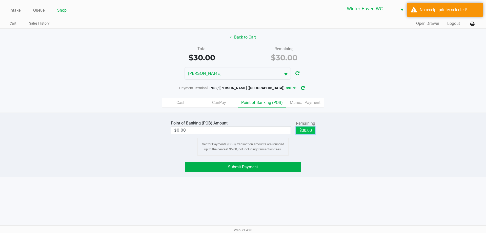
click at [303, 131] on button "$30.00" at bounding box center [305, 130] width 19 height 8
type input "$30.00"
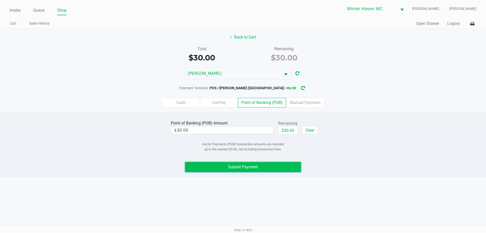
click at [270, 166] on button "Submit Payment" at bounding box center [243, 167] width 116 height 10
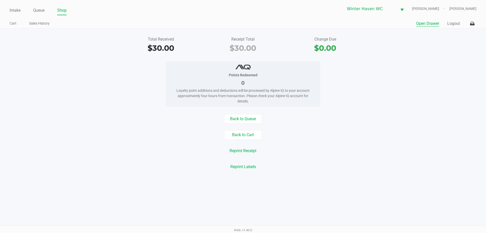
click at [432, 24] on button "Open Drawer" at bounding box center [427, 23] width 23 height 6
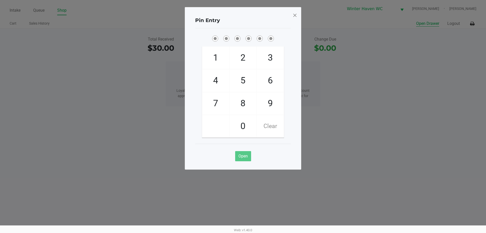
click at [430, 86] on ngb-modal-window "Pin Entry 1 4 7 2 5 8 0 3 6 9 Clear Open" at bounding box center [243, 116] width 486 height 233
checkbox input "true"
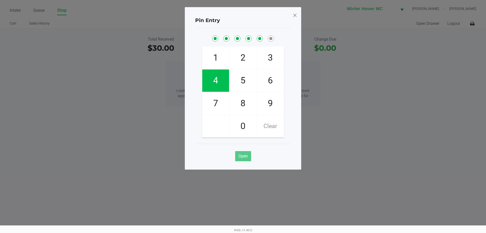
checkbox input "true"
click at [296, 17] on span at bounding box center [294, 15] width 5 height 8
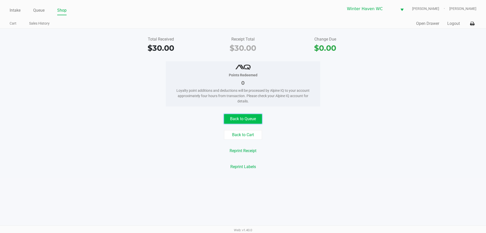
click at [236, 116] on button "Back to Queue" at bounding box center [243, 119] width 38 height 10
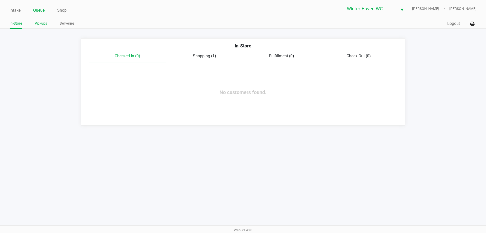
click at [39, 23] on link "Pickups" at bounding box center [41, 23] width 12 height 6
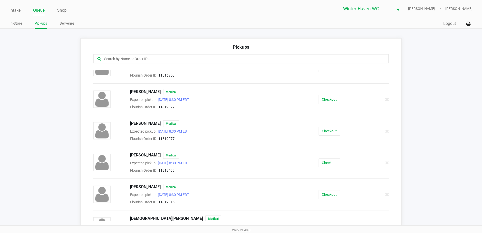
scroll to position [92, 0]
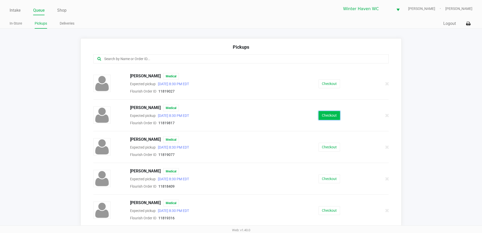
click at [326, 117] on button "Checkout" at bounding box center [330, 115] width 22 height 9
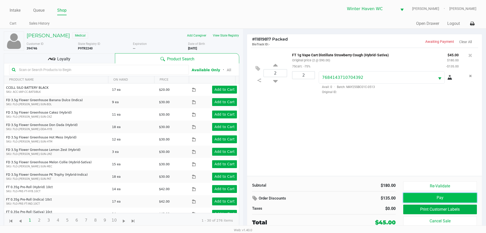
click at [458, 196] on button "Pay" at bounding box center [440, 198] width 74 height 10
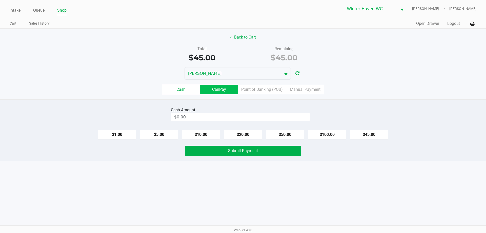
click at [235, 88] on label "CanPay" at bounding box center [219, 90] width 38 height 10
click at [0, 0] on 2 "CanPay" at bounding box center [0, 0] width 0 height 0
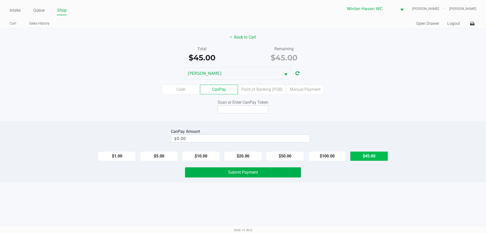
click at [361, 156] on button "$45.00" at bounding box center [369, 156] width 38 height 10
type input "$45.00"
click at [255, 115] on div "Back to Cart Total $45.00 Remaining $45.00 JAMES-OTTO Cash CanPay Point of Bank…" at bounding box center [243, 75] width 486 height 92
click at [250, 111] on input at bounding box center [243, 109] width 51 height 8
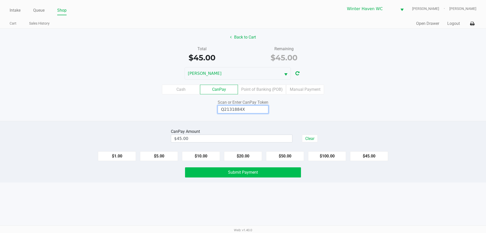
type input "Q2131884X"
click at [244, 172] on span "Submit Payment" at bounding box center [243, 172] width 30 height 5
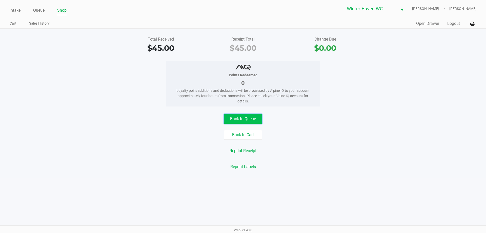
click at [238, 115] on button "Back to Queue" at bounding box center [243, 119] width 38 height 10
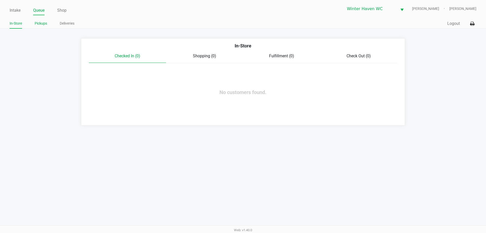
click at [38, 24] on link "Pickups" at bounding box center [41, 23] width 12 height 6
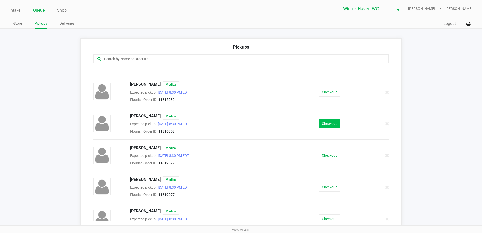
scroll to position [76, 0]
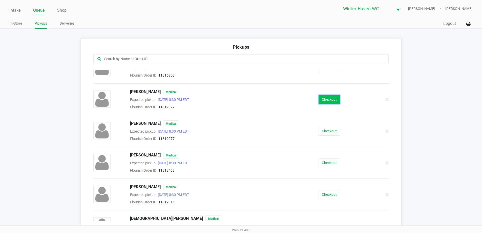
click at [327, 99] on button "Checkout" at bounding box center [330, 99] width 22 height 9
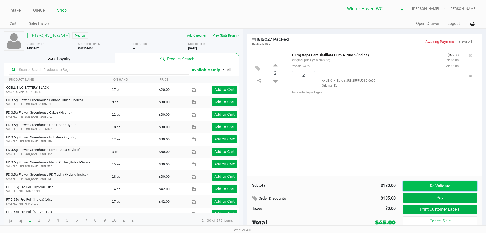
click at [432, 182] on button "Re-Validate" at bounding box center [440, 186] width 74 height 10
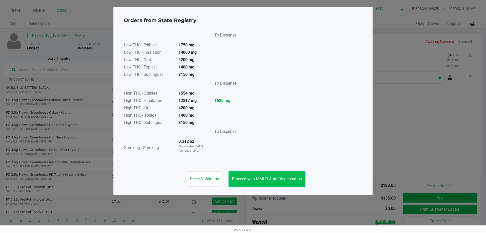
click at [265, 177] on span "Proceed with MMUR Auto-Dispensation" at bounding box center [267, 178] width 70 height 5
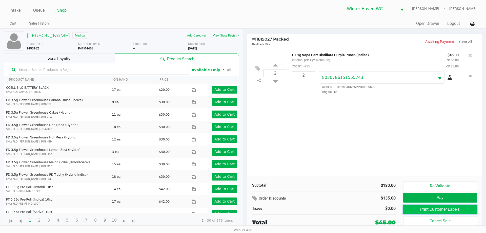
click at [419, 206] on button "Print Customer Labels" at bounding box center [440, 209] width 74 height 10
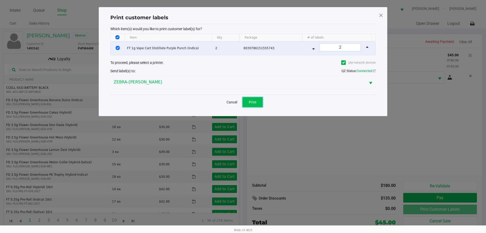
click at [252, 103] on span "Print" at bounding box center [253, 102] width 8 height 4
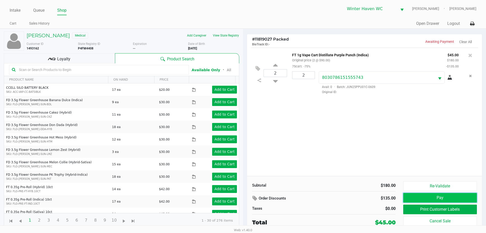
click at [438, 195] on button "Pay" at bounding box center [440, 198] width 74 height 10
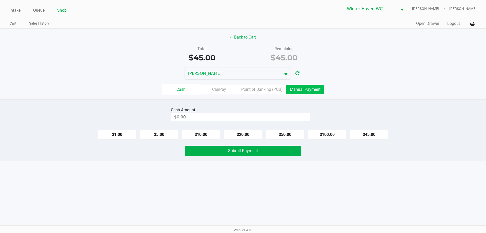
click at [309, 87] on label "Manual Payment" at bounding box center [305, 90] width 38 height 10
click at [0, 0] on 8 "Manual Payment" at bounding box center [0, 0] width 0 height 0
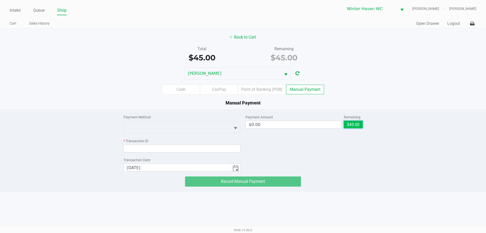
click at [357, 123] on button "$45.00" at bounding box center [353, 124] width 19 height 8
type input "$45.00"
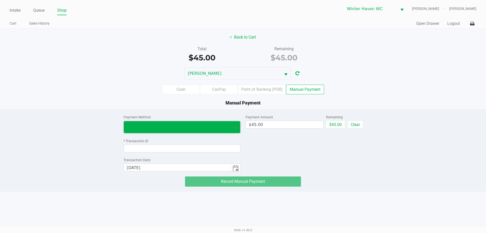
click at [161, 127] on span at bounding box center [177, 127] width 101 height 6
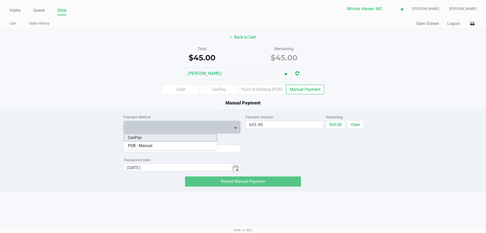
click at [163, 138] on li "CanPay" at bounding box center [170, 137] width 93 height 8
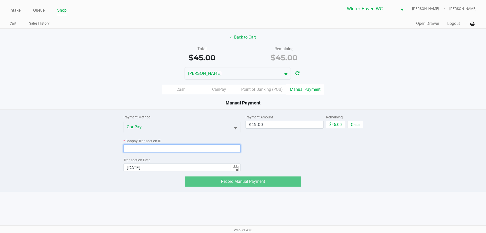
click at [177, 147] on input at bounding box center [181, 148] width 117 height 8
paste input "HE9U0U1AGUFE"
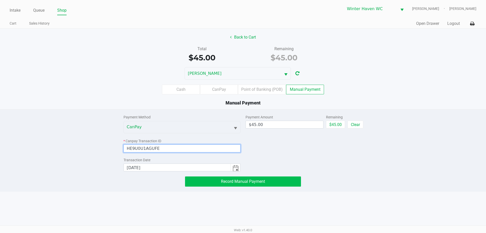
type input "HE9U0U1AGUFE"
click at [257, 181] on span "Record Manual Payment" at bounding box center [243, 181] width 44 height 5
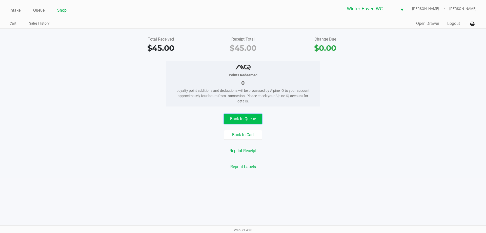
click at [234, 123] on button "Back to Queue" at bounding box center [243, 119] width 38 height 10
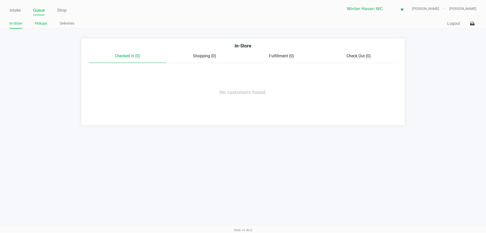
click at [40, 25] on link "Pickups" at bounding box center [41, 23] width 12 height 6
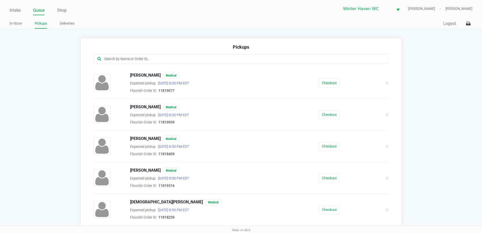
scroll to position [127, 0]
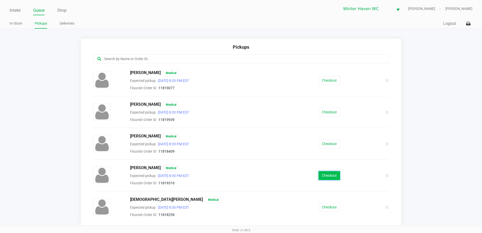
click at [322, 178] on button "Checkout" at bounding box center [330, 175] width 22 height 9
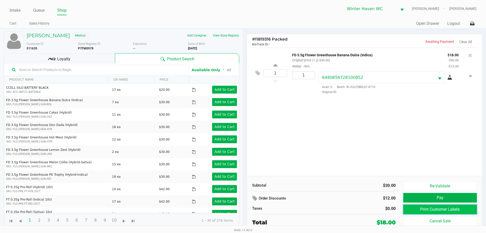
click at [435, 211] on button "Print Customer Labels" at bounding box center [440, 209] width 74 height 10
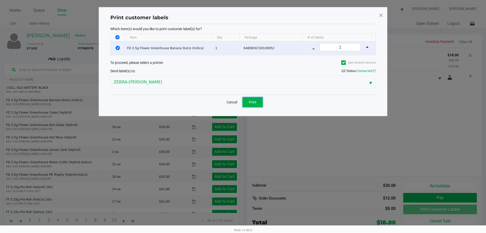
click at [247, 102] on button "Print" at bounding box center [252, 102] width 20 height 10
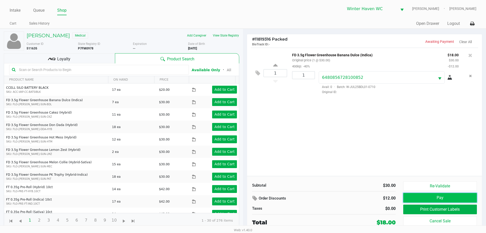
click at [459, 197] on button "Pay" at bounding box center [440, 198] width 74 height 10
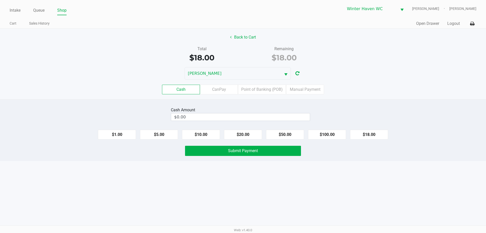
click at [257, 95] on div "Cash CanPay Point of Banking (POB) Manual Payment" at bounding box center [242, 89] width 493 height 20
click at [262, 87] on label "Point of Banking (POB)" at bounding box center [262, 90] width 48 height 10
click at [0, 0] on 7 "Point of Banking (POB)" at bounding box center [0, 0] width 0 height 0
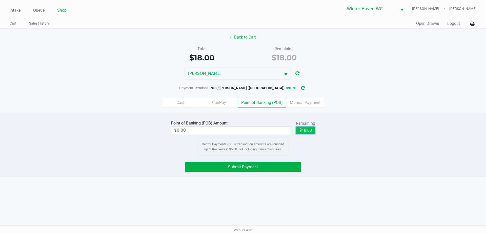
click at [307, 131] on button "$18.00" at bounding box center [305, 130] width 19 height 8
type input "$18.00"
click at [262, 165] on button "Submit Payment" at bounding box center [243, 167] width 116 height 10
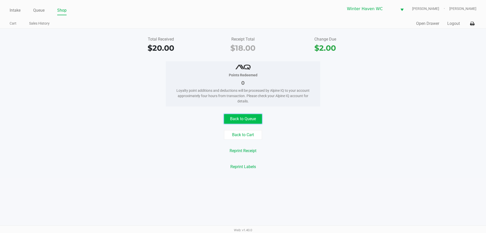
click at [253, 115] on button "Back to Queue" at bounding box center [243, 119] width 38 height 10
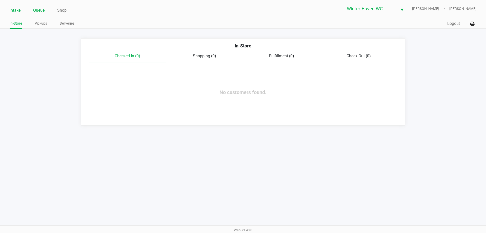
click at [14, 10] on link "Intake" at bounding box center [15, 10] width 11 height 7
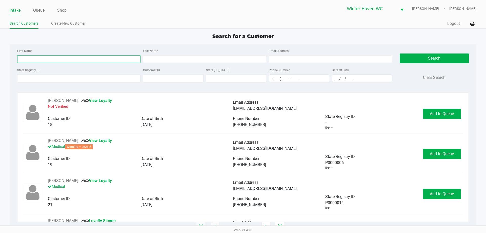
click at [98, 58] on input "First Name" at bounding box center [78, 59] width 123 height 8
click at [59, 60] on input "First Name" at bounding box center [78, 59] width 123 height 8
type input "brandi"
click at [199, 65] on div "First Name brandi Last Name Email Address" at bounding box center [204, 57] width 377 height 19
click at [197, 58] on input "Last Name" at bounding box center [204, 59] width 123 height 8
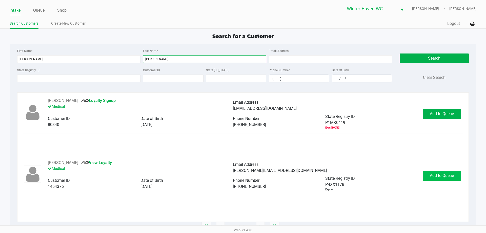
type input "moore"
click at [437, 172] on button "Add to Queue" at bounding box center [442, 175] width 38 height 10
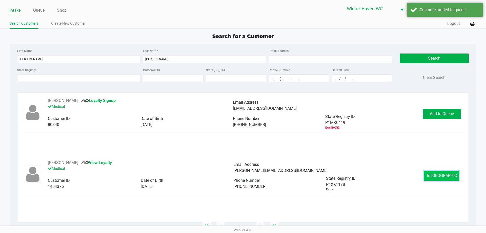
click at [437, 172] on button "In Queue" at bounding box center [441, 175] width 35 height 10
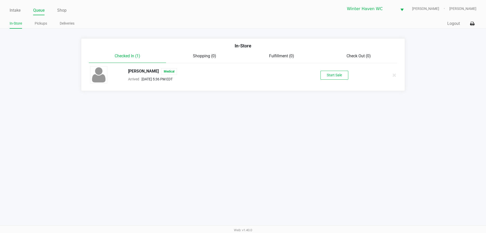
click at [350, 78] on div "Start Sale" at bounding box center [334, 75] width 78 height 9
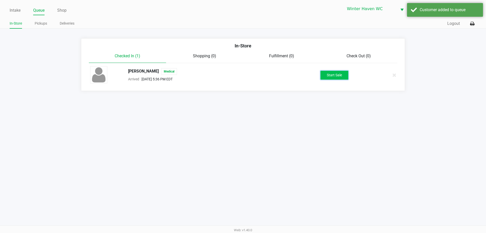
click at [344, 76] on button "Start Sale" at bounding box center [334, 75] width 28 height 9
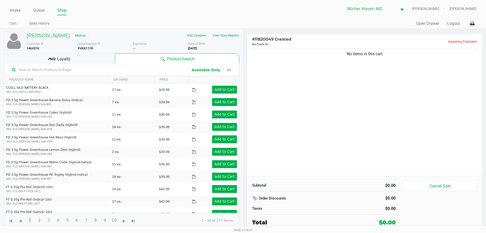
click at [52, 68] on input "text" at bounding box center [101, 70] width 169 height 8
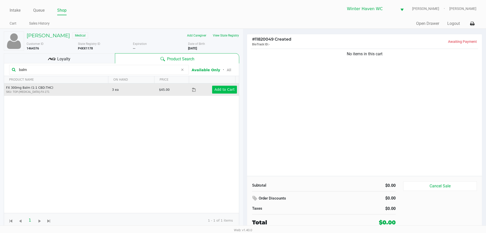
type input "balm"
click at [220, 91] on app-button-loader "Add to Cart" at bounding box center [224, 89] width 20 height 4
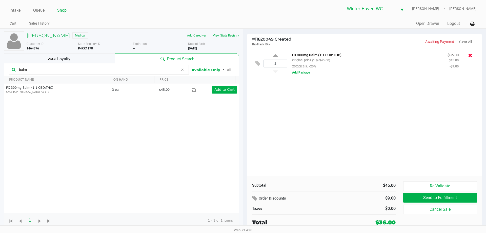
click at [472, 54] on icon at bounding box center [470, 55] width 4 height 5
click at [52, 72] on input "balm" at bounding box center [97, 70] width 161 height 8
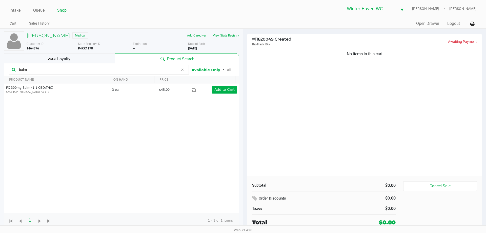
click at [52, 72] on input "balm" at bounding box center [97, 70] width 161 height 8
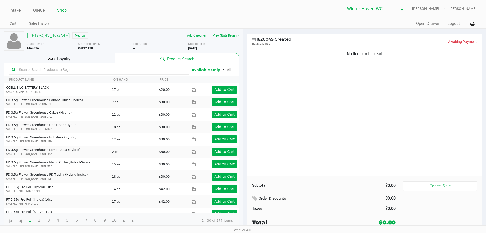
click at [66, 59] on span "Loyalty" at bounding box center [63, 59] width 13 height 6
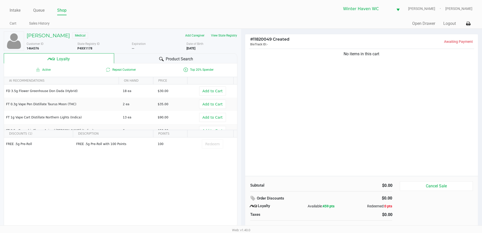
click at [167, 67] on span "Top 20% Spender" at bounding box center [198, 70] width 78 height 6
click at [164, 49] on div "Expiration --" at bounding box center [159, 45] width 55 height 9
click at [162, 56] on div at bounding box center [161, 59] width 6 height 6
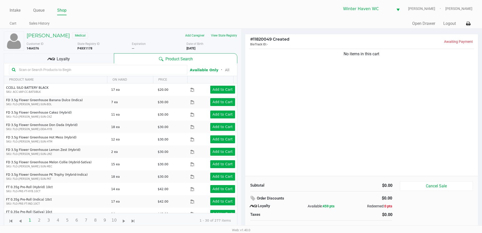
click at [114, 70] on input "text" at bounding box center [101, 70] width 168 height 8
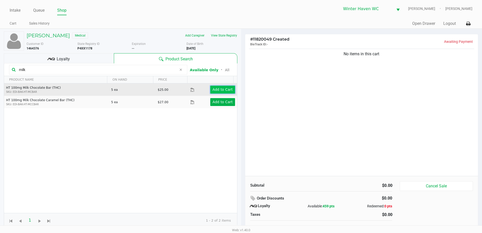
click at [217, 89] on app-button-loader "Add to Cart" at bounding box center [223, 89] width 20 height 4
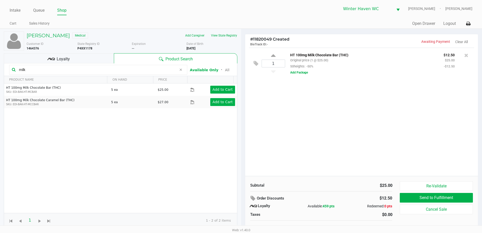
click at [57, 68] on input "milk" at bounding box center [97, 70] width 160 height 8
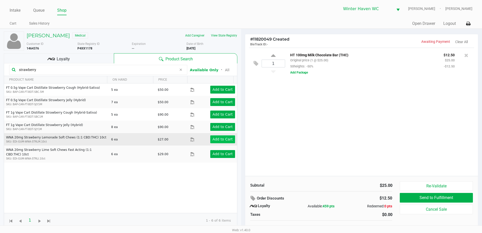
type input "strawberry"
click at [218, 136] on button "Add to Cart" at bounding box center [222, 139] width 25 height 8
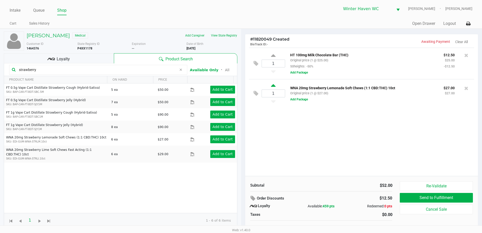
click at [274, 86] on icon at bounding box center [273, 86] width 5 height 6
type input "2"
click at [48, 64] on kendo-grid-toolbar "strawberry Available Only ᛫ All" at bounding box center [120, 69] width 233 height 13
click at [39, 69] on input "strawberry" at bounding box center [97, 70] width 160 height 8
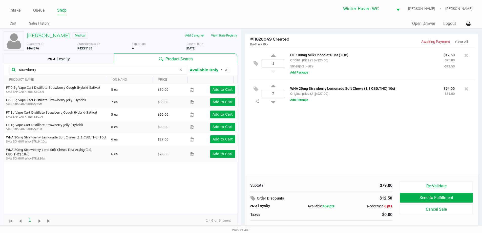
click at [39, 69] on input "strawberry" at bounding box center [97, 70] width 160 height 8
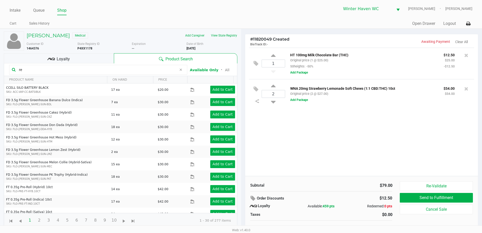
type input "r"
click at [429, 145] on div "1 HT 100mg Milk Chocolate Bar (THC) Original price (1 @ $25.00) 50heights: -50%…" at bounding box center [361, 112] width 233 height 128
click at [279, 95] on input "2" at bounding box center [273, 93] width 23 height 7
type input "3"
click at [349, 153] on div "Loading BRANDI MOORE Medical Add Caregiver View State Registry Customer ID 1464…" at bounding box center [241, 133] width 482 height 209
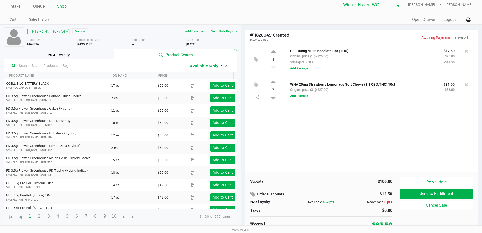
scroll to position [5, 0]
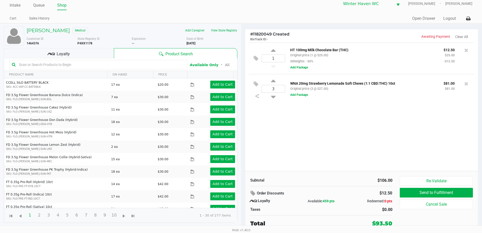
click at [437, 125] on div "1 HT 100mg Milk Chocolate Bar (THC) Original price (1 @ $25.00) 50heights: -50%…" at bounding box center [361, 107] width 233 height 128
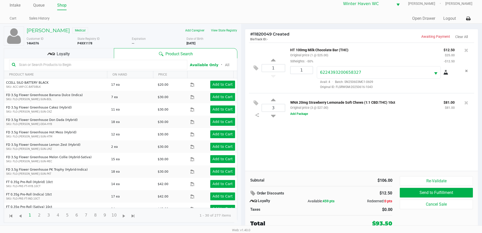
click at [312, 155] on div "1 HT 100mg Milk Chocolate Bar (THC) Original price (1 @ $25.00) 50heights: -50%…" at bounding box center [361, 107] width 233 height 128
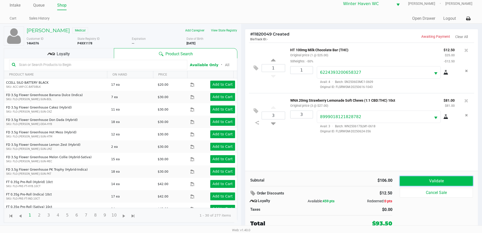
click at [438, 184] on button "Validate" at bounding box center [436, 181] width 73 height 10
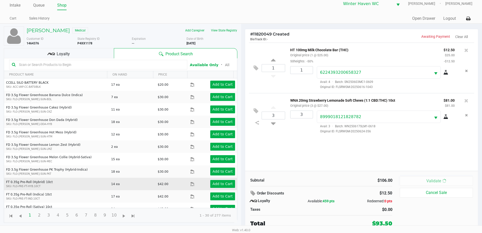
scroll to position [0, 0]
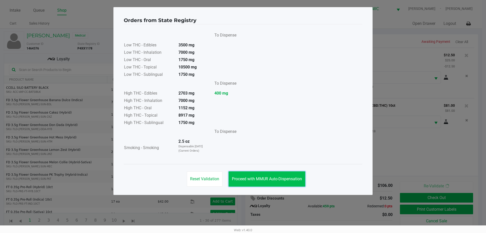
click at [277, 177] on span "Proceed with MMUR Auto-Dispensation" at bounding box center [267, 178] width 70 height 5
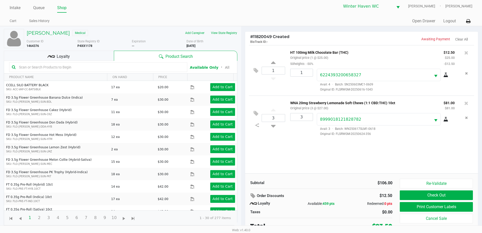
scroll to position [5, 0]
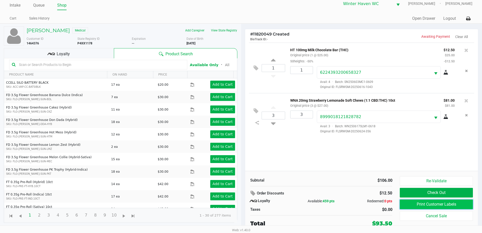
click at [451, 203] on button "Print Customer Labels" at bounding box center [436, 204] width 73 height 10
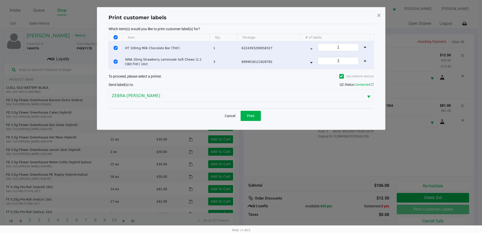
scroll to position [0, 0]
click at [256, 116] on button "Print" at bounding box center [252, 116] width 20 height 10
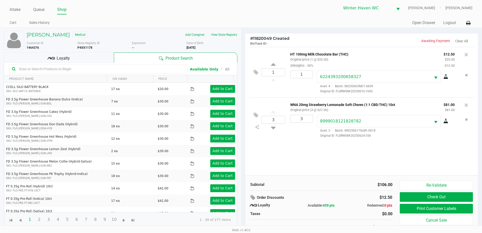
scroll to position [5, 0]
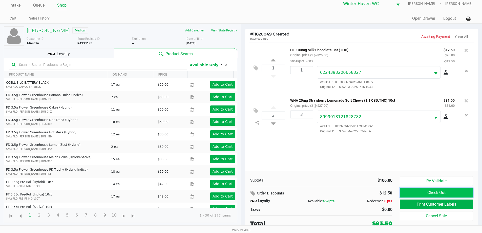
click at [428, 192] on button "Check Out" at bounding box center [436, 192] width 73 height 10
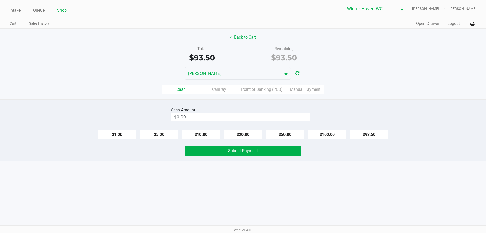
click at [280, 121] on div "Cash Amount $0.00" at bounding box center [240, 114] width 139 height 16
click at [279, 121] on div "Cash Amount $0.00" at bounding box center [240, 114] width 139 height 16
click at [279, 117] on input "0" at bounding box center [240, 116] width 139 height 7
type input "$100.00"
click at [399, 76] on div "JAMES-OTTO" at bounding box center [243, 73] width 486 height 12
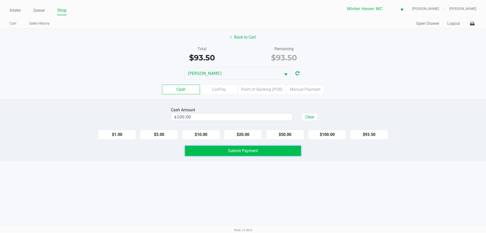
click at [268, 150] on button "Submit Payment" at bounding box center [243, 150] width 116 height 10
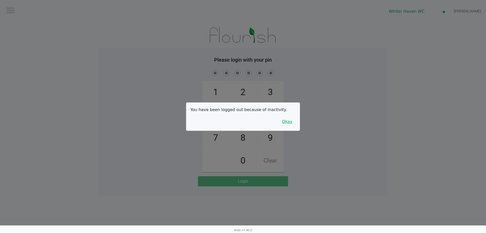
click at [293, 120] on button "Okay" at bounding box center [287, 122] width 17 height 10
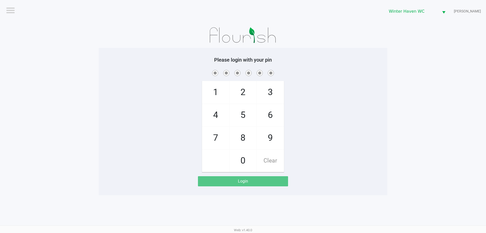
click at [299, 128] on div "1 4 7 2 5 8 0 3 6 9 Clear" at bounding box center [243, 120] width 288 height 103
checkbox input "true"
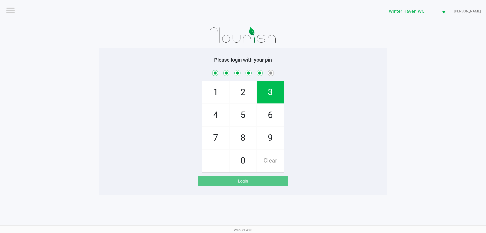
checkbox input "true"
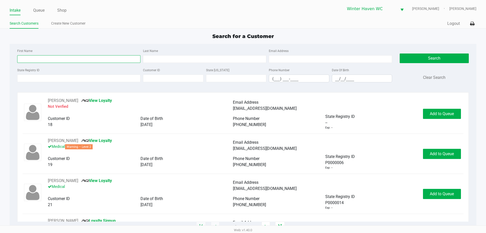
click at [38, 60] on input "First Name" at bounding box center [78, 59] width 123 height 8
type input "mary"
click at [150, 58] on input "Last Name" at bounding box center [204, 59] width 123 height 8
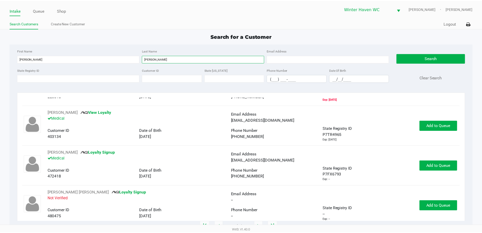
scroll to position [76, 0]
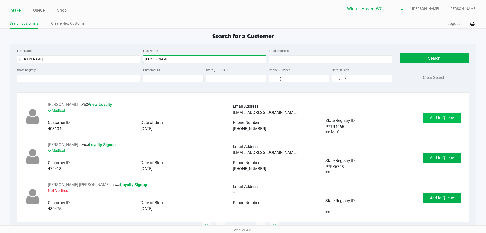
type input "bailey"
click at [444, 119] on span "Add to Queue" at bounding box center [442, 117] width 24 height 5
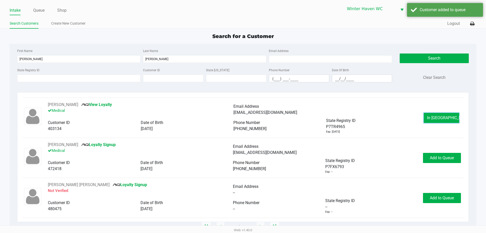
click at [444, 119] on span "In Queue" at bounding box center [448, 117] width 43 height 5
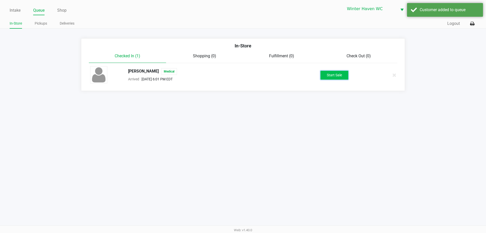
click at [336, 77] on button "Start Sale" at bounding box center [334, 75] width 28 height 9
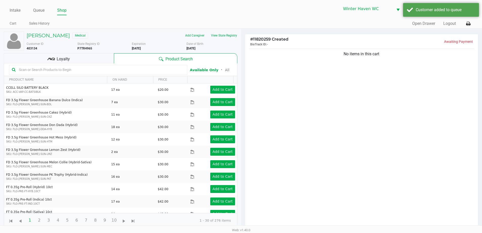
click at [89, 70] on input "text" at bounding box center [101, 70] width 168 height 8
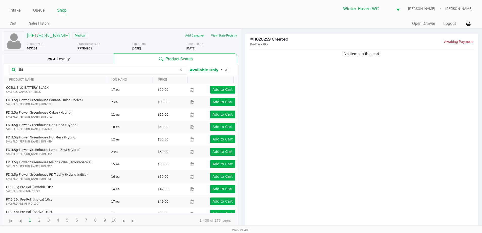
type input "5"
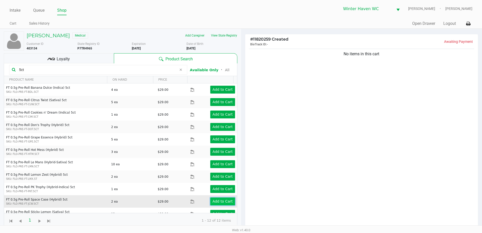
click at [219, 199] on app-button-loader "Add to Cart" at bounding box center [223, 201] width 20 height 4
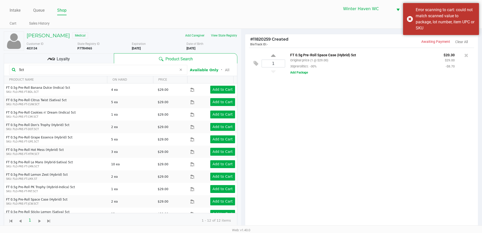
click at [65, 68] on input "5ct" at bounding box center [97, 70] width 160 height 8
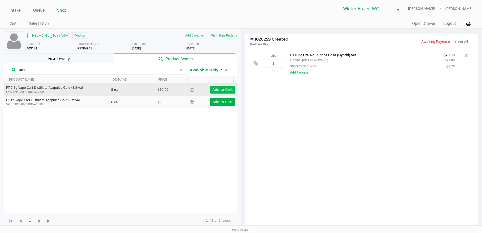
type input "aca"
click at [216, 91] on app-button-loader "Add to Cart" at bounding box center [223, 89] width 20 height 4
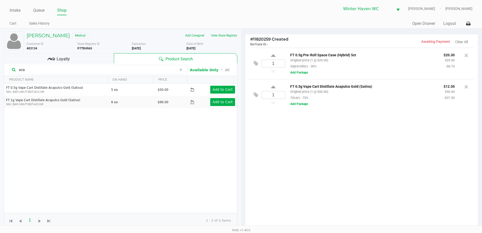
click at [134, 69] on input "aca" at bounding box center [97, 70] width 160 height 8
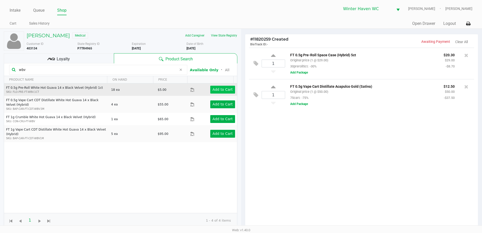
type input "wbv"
click at [222, 87] on button "Add to Cart" at bounding box center [222, 90] width 25 height 8
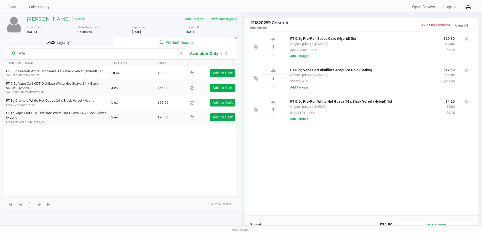
scroll to position [25, 0]
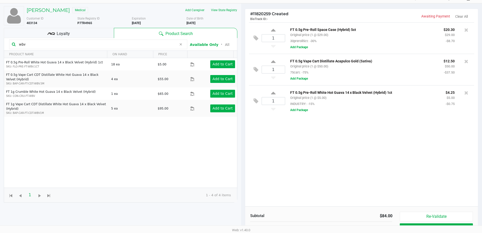
click at [81, 29] on div "Loyalty" at bounding box center [59, 33] width 110 height 10
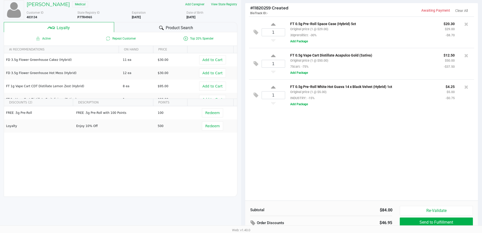
scroll to position [0, 0]
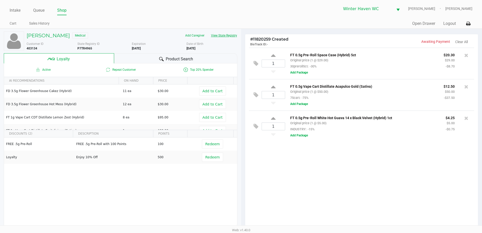
click at [233, 37] on button "View State Registry" at bounding box center [223, 35] width 30 height 8
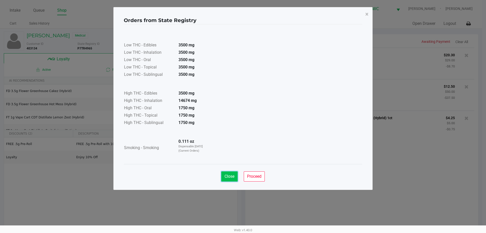
click at [231, 176] on span "Close" at bounding box center [229, 176] width 10 height 5
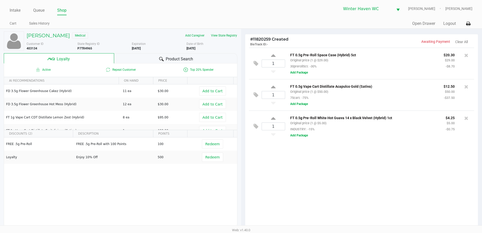
click at [321, 169] on div "1 FT 0.5g Pre-Roll Space Case (Hybrid) 5ct Original price (1 @ $29.00) 30prerol…" at bounding box center [361, 140] width 233 height 184
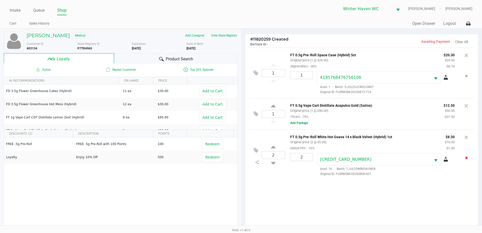
click at [466, 155] on button "Remove the package from the orderLine" at bounding box center [466, 157] width 7 height 9
click at [274, 157] on div "2 FT 0.5g Pre-Roll White Hot Guava 14 x Black Velvet (Hybrid) 1ct Original pric…" at bounding box center [361, 144] width 225 height 31
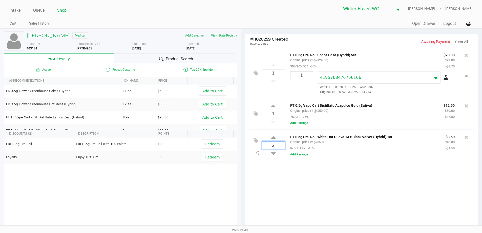
click at [271, 149] on input "2" at bounding box center [273, 144] width 23 height 7
click at [273, 155] on icon at bounding box center [273, 152] width 5 height 6
type input "1"
click at [220, 37] on button "View State Registry" at bounding box center [223, 35] width 30 height 8
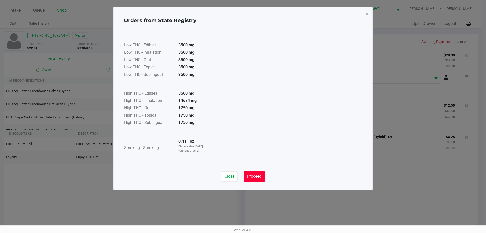
click at [252, 173] on button "Proceed" at bounding box center [254, 176] width 21 height 10
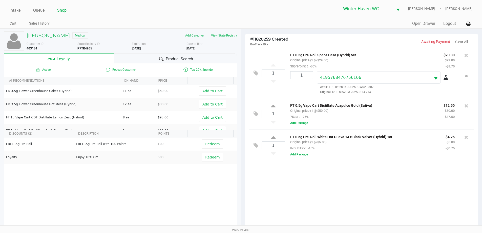
click at [307, 197] on div "1 FT 0.5g Pre-Roll Space Case (Hybrid) 5ct Original price (1 @ $29.00) 30prerol…" at bounding box center [361, 140] width 233 height 184
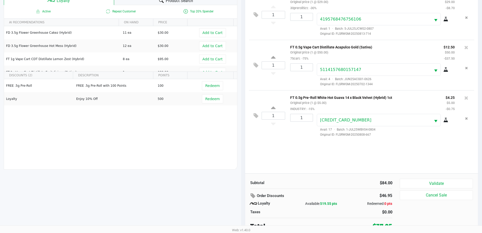
scroll to position [61, 0]
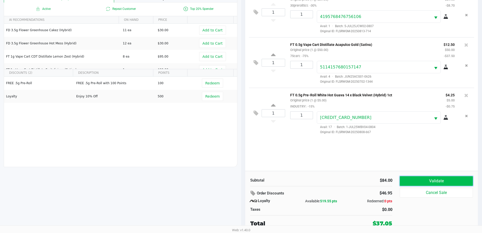
click at [441, 178] on button "Validate" at bounding box center [436, 181] width 73 height 10
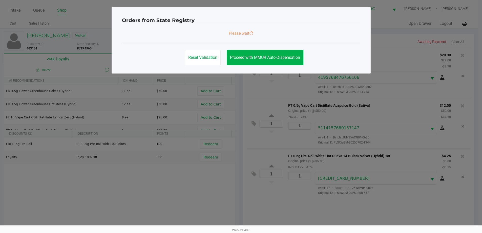
scroll to position [0, 0]
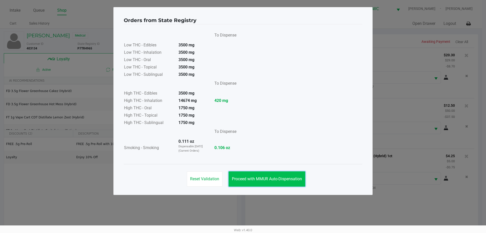
click at [253, 176] on span "Proceed with MMUR Auto-Dispensation" at bounding box center [267, 178] width 70 height 5
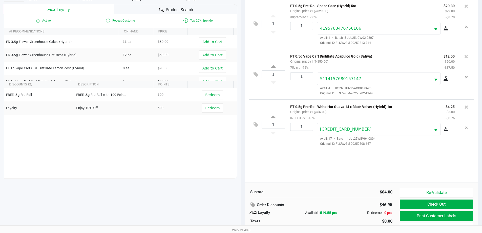
scroll to position [61, 0]
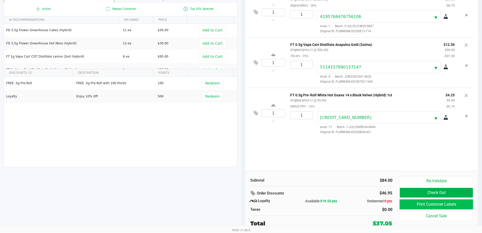
click at [431, 206] on button "Print Customer Labels" at bounding box center [436, 204] width 73 height 10
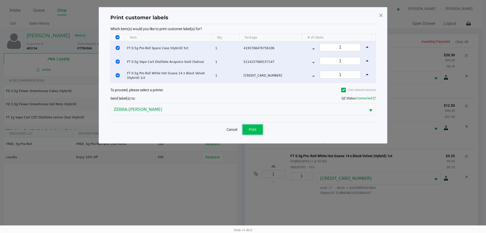
click at [255, 130] on span "Print" at bounding box center [253, 129] width 8 height 4
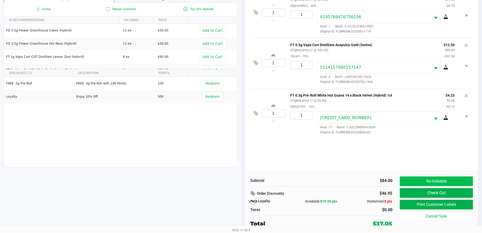
scroll to position [61, 0]
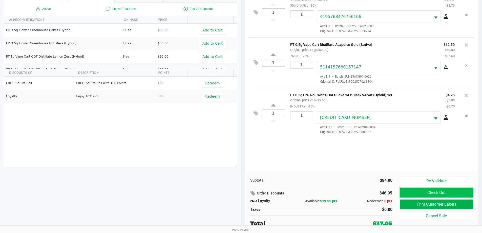
click at [439, 193] on button "Check Out" at bounding box center [436, 192] width 73 height 10
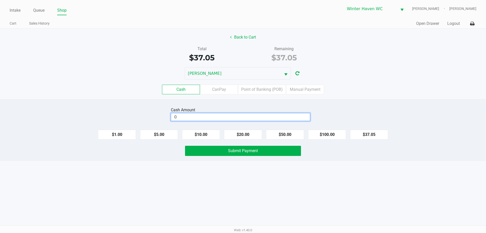
click at [300, 116] on input "0" at bounding box center [240, 116] width 139 height 7
type input "$40.05"
drag, startPoint x: 328, startPoint y: 44, endPoint x: 304, endPoint y: 86, distance: 49.1
click at [328, 44] on div "Back to Cart Total $37.05 Remaining $37.05 JAMES-OTTO Cash CanPay Point of Bank…" at bounding box center [243, 64] width 486 height 71
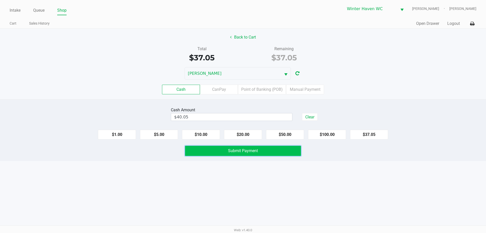
click at [245, 149] on span "Submit Payment" at bounding box center [243, 150] width 30 height 5
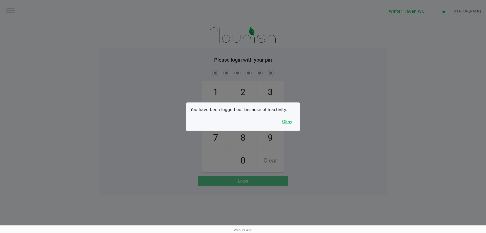
drag, startPoint x: 290, startPoint y: 120, endPoint x: 311, endPoint y: 119, distance: 21.5
click at [290, 120] on button "Okay" at bounding box center [287, 122] width 17 height 10
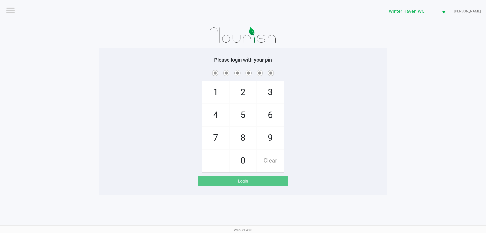
click at [311, 119] on div "1 4 7 2 5 8 0 3 6 9 Clear" at bounding box center [243, 120] width 288 height 103
checkbox input "true"
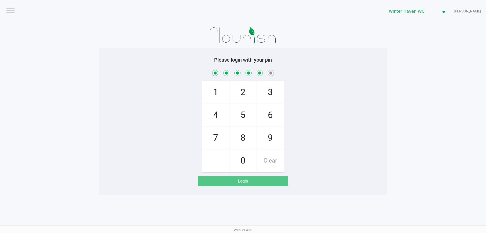
checkbox input "true"
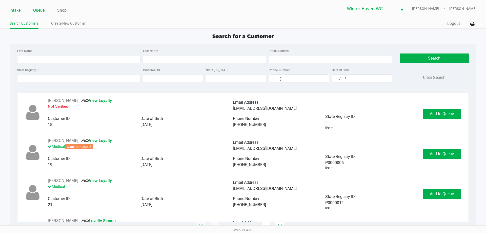
click at [36, 12] on link "Queue" at bounding box center [38, 10] width 11 height 7
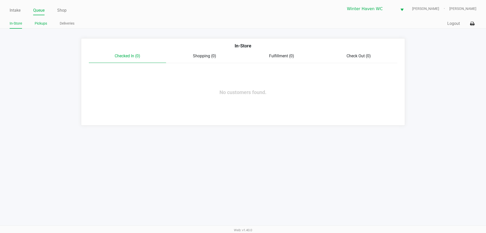
click at [36, 22] on link "Pickups" at bounding box center [41, 23] width 12 height 6
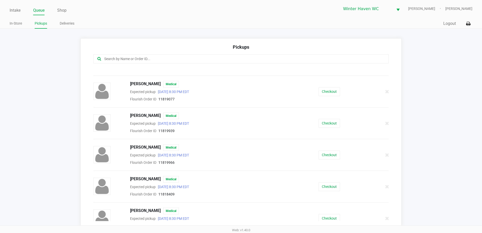
scroll to position [123, 0]
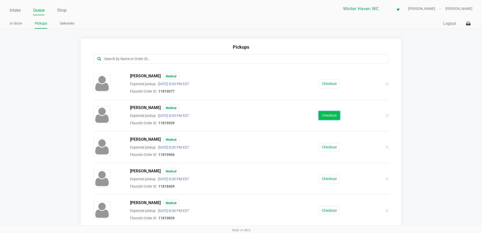
click at [319, 117] on button "Checkout" at bounding box center [330, 115] width 22 height 9
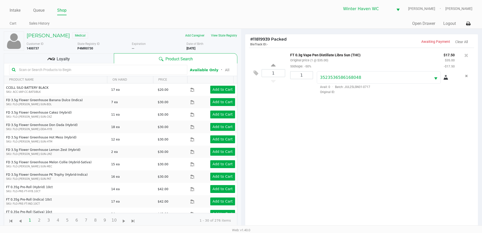
click at [86, 54] on div "Loyalty" at bounding box center [59, 58] width 110 height 10
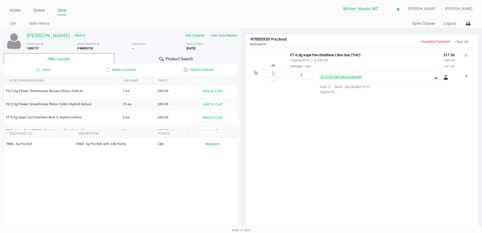
click at [177, 60] on span "Product Search" at bounding box center [179, 59] width 27 height 6
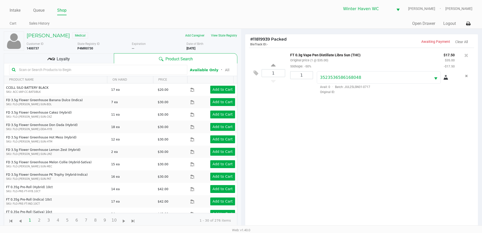
click at [123, 70] on input "text" at bounding box center [101, 70] width 168 height 8
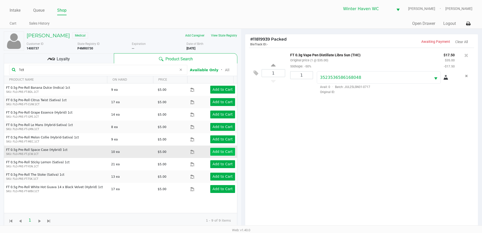
type input "1ct"
click at [215, 150] on app-button-loader "Add to Cart" at bounding box center [223, 151] width 20 height 4
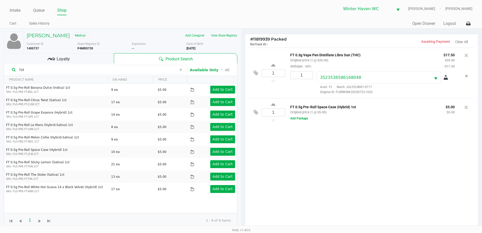
click at [66, 59] on span "Loyalty" at bounding box center [63, 59] width 13 height 6
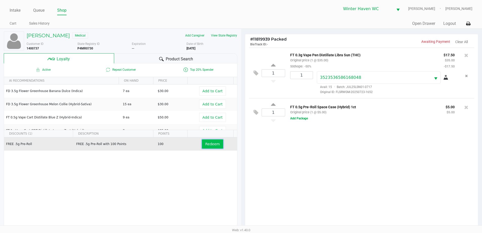
click at [212, 143] on span "Redeem" at bounding box center [212, 144] width 14 height 4
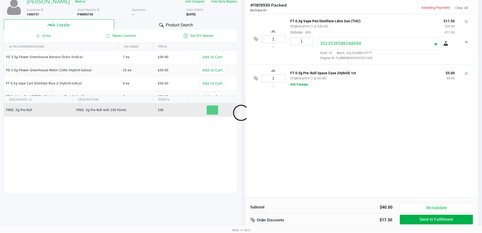
scroll to position [61, 0]
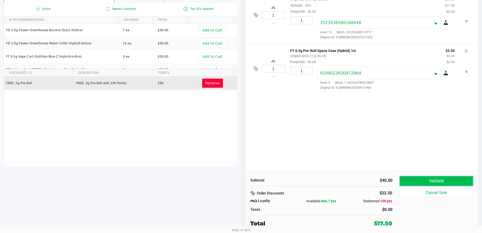
click at [440, 180] on button "Validate" at bounding box center [436, 181] width 73 height 10
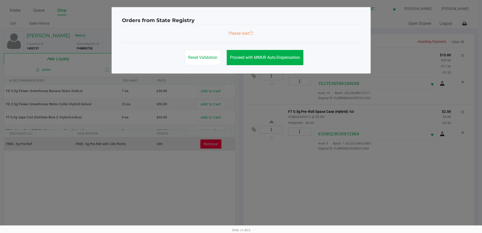
scroll to position [0, 0]
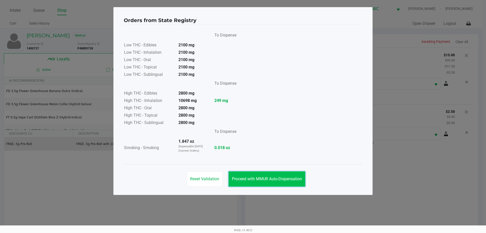
click at [269, 178] on span "Proceed with MMUR Auto-Dispensation" at bounding box center [267, 178] width 70 height 5
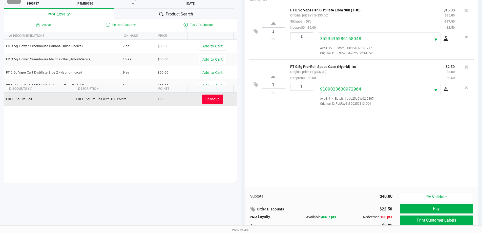
scroll to position [61, 0]
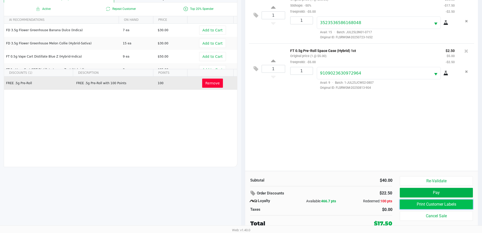
click at [416, 202] on button "Print Customer Labels" at bounding box center [436, 204] width 73 height 10
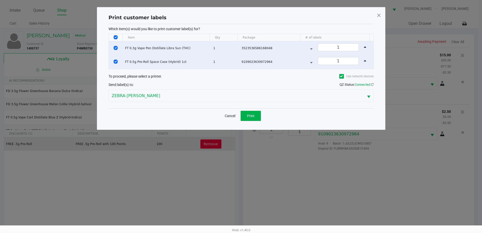
scroll to position [0, 0]
click at [256, 117] on span "Print" at bounding box center [253, 116] width 8 height 4
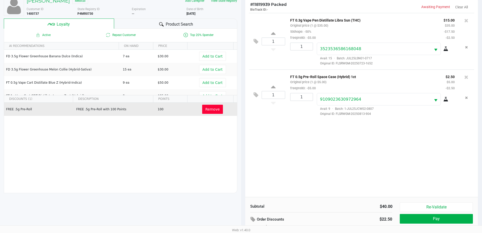
scroll to position [61, 0]
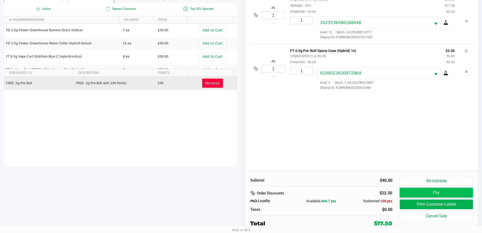
click at [412, 191] on button "Pay" at bounding box center [436, 192] width 73 height 10
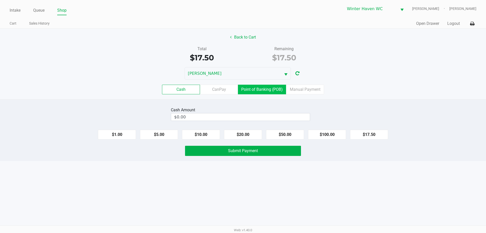
click at [273, 88] on label "Point of Banking (POB)" at bounding box center [262, 90] width 48 height 10
click at [0, 0] on 7 "Point of Banking (POB)" at bounding box center [0, 0] width 0 height 0
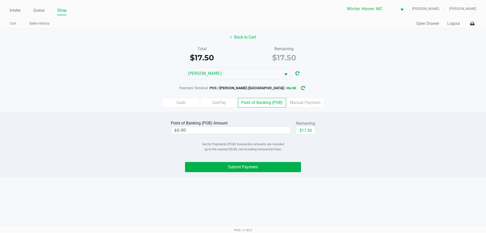
click at [377, 194] on div "Intake Queue Shop Winter Haven WC JAMES-OTTO Ian Albritton Cart Sales History Q…" at bounding box center [243, 116] width 486 height 233
click at [306, 130] on button "$17.50" at bounding box center [305, 130] width 19 height 8
type input "$17.50"
click at [267, 166] on button "Submit Payment" at bounding box center [243, 167] width 116 height 10
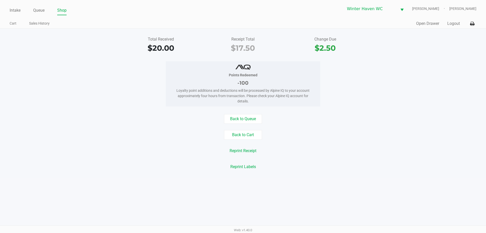
click at [238, 114] on div "Total Received $20.00 Receipt Total $17.50 Change Due $2.50 Points Redeemed -10…" at bounding box center [243, 103] width 486 height 149
click at [237, 116] on button "Back to Queue" at bounding box center [243, 119] width 38 height 10
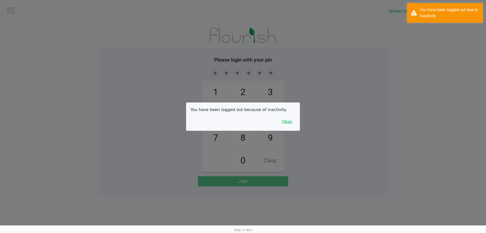
click at [292, 119] on button "Okay" at bounding box center [287, 122] width 17 height 10
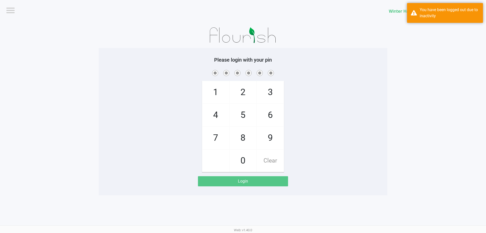
click at [355, 119] on div "1 4 7 2 5 8 0 3 6 9 Clear" at bounding box center [243, 120] width 288 height 103
checkbox input "true"
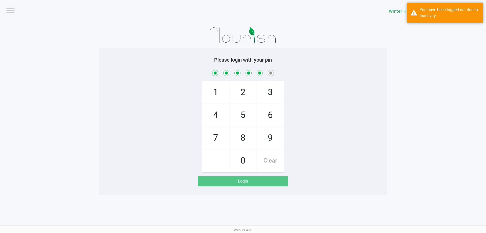
checkbox input "true"
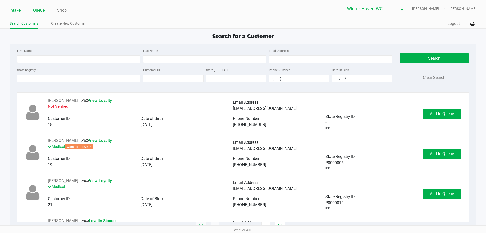
click at [39, 11] on link "Queue" at bounding box center [38, 10] width 11 height 7
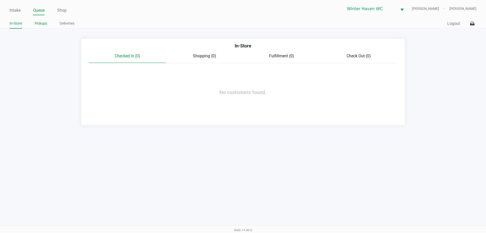
click at [37, 22] on link "Pickups" at bounding box center [41, 23] width 12 height 6
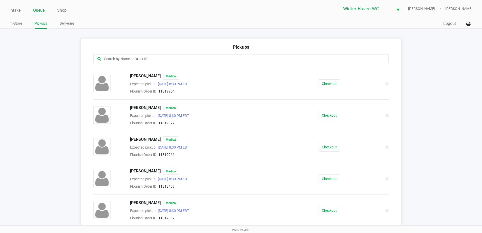
scroll to position [3, 0]
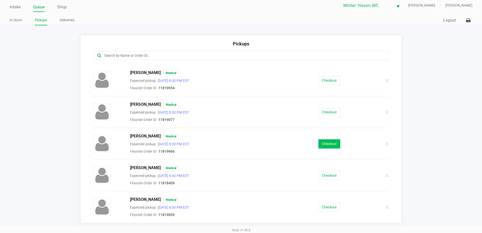
click at [334, 148] on button "Checkout" at bounding box center [330, 143] width 22 height 9
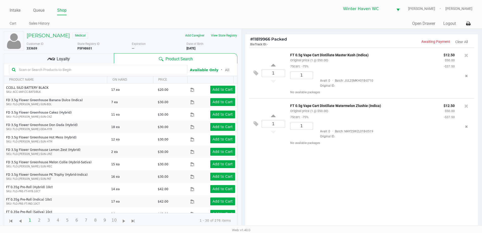
scroll to position [55, 0]
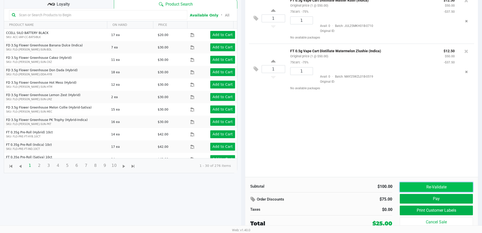
click at [443, 186] on button "Re-Validate" at bounding box center [436, 187] width 73 height 10
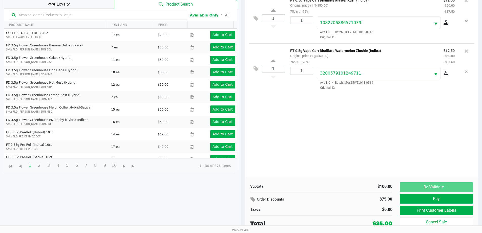
scroll to position [0, 0]
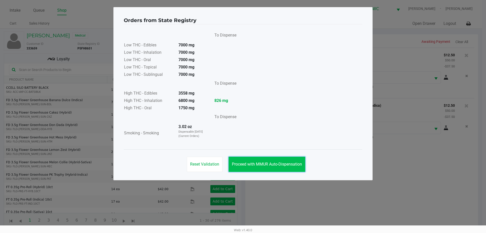
click at [268, 157] on button "Proceed with MMUR Auto-Dispensation" at bounding box center [266, 163] width 77 height 15
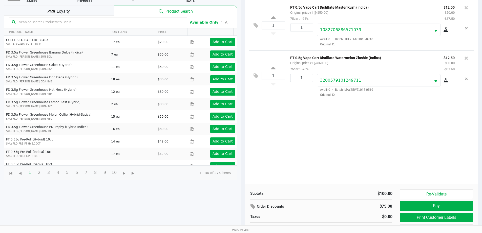
scroll to position [55, 0]
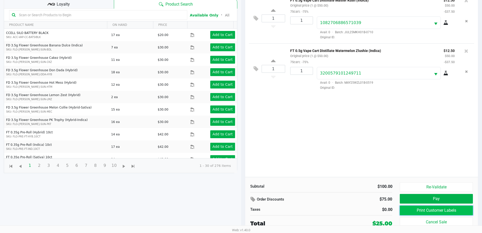
click at [420, 211] on button "Print Customer Labels" at bounding box center [436, 210] width 73 height 10
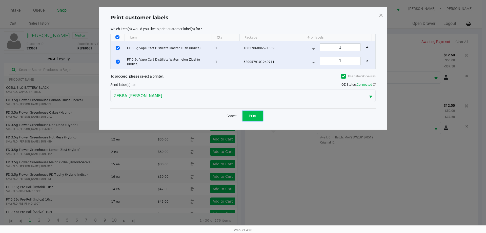
click at [248, 116] on button "Print" at bounding box center [252, 116] width 20 height 10
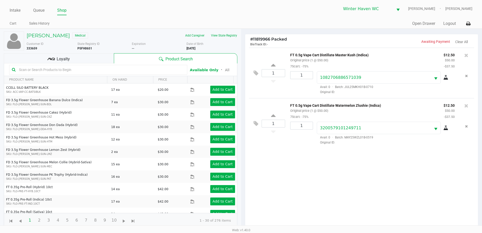
scroll to position [55, 0]
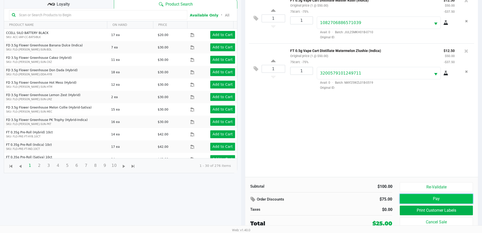
click at [431, 198] on button "Pay" at bounding box center [436, 199] width 73 height 10
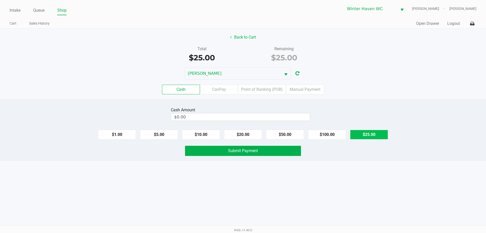
click at [371, 132] on button "$25.00" at bounding box center [369, 135] width 38 height 10
type input "$25.00"
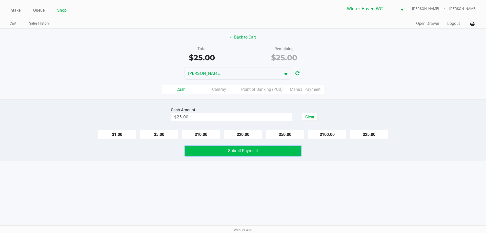
click at [241, 153] on button "Submit Payment" at bounding box center [243, 150] width 116 height 10
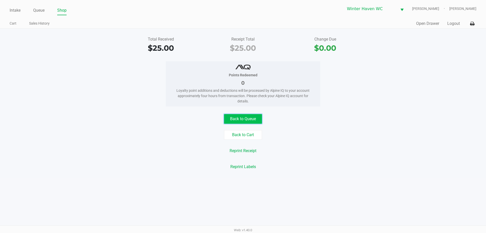
click at [248, 117] on button "Back to Queue" at bounding box center [243, 119] width 38 height 10
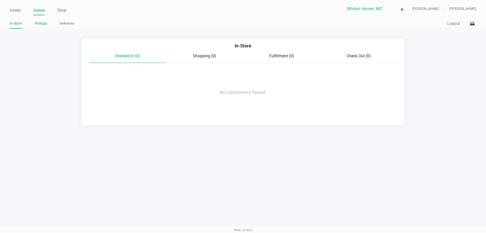
click at [44, 24] on link "Pickups" at bounding box center [41, 23] width 12 height 6
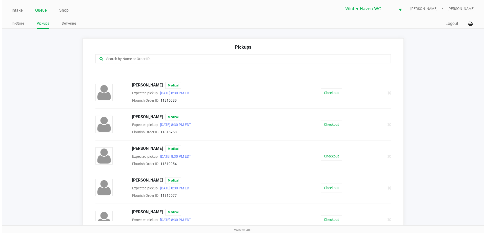
scroll to position [60, 0]
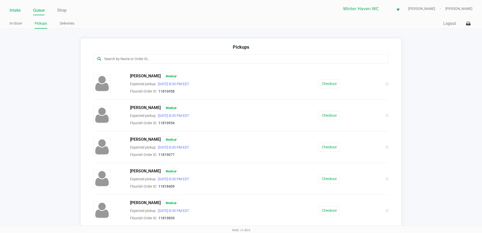
click at [19, 12] on link "Intake" at bounding box center [15, 10] width 11 height 7
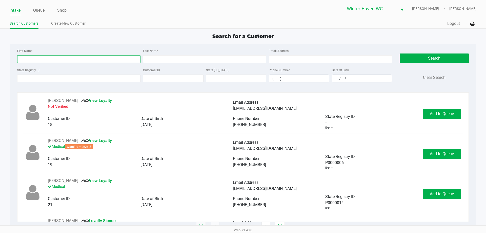
click at [98, 58] on input "First Name" at bounding box center [78, 59] width 123 height 8
type input "grant"
click at [175, 61] on input "Last Name" at bounding box center [204, 59] width 123 height 8
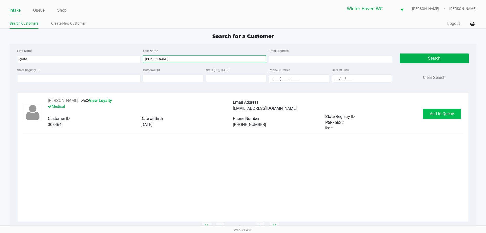
type input "perry"
click at [433, 114] on span "Add to Queue" at bounding box center [442, 113] width 24 height 5
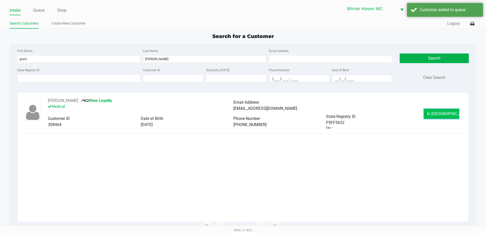
click at [444, 117] on button "In Queue" at bounding box center [441, 114] width 35 height 10
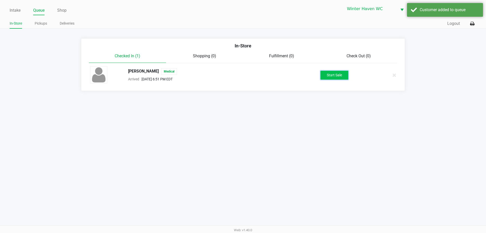
click at [347, 74] on button "Start Sale" at bounding box center [334, 75] width 28 height 9
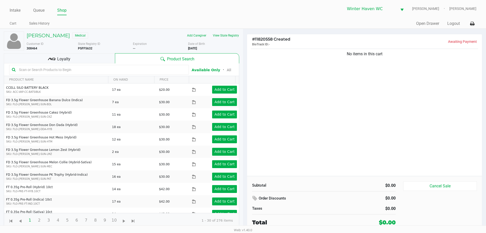
click at [318, 107] on div "No items in this cart" at bounding box center [364, 112] width 235 height 128
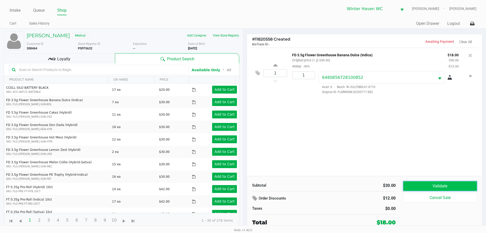
click at [439, 188] on button "Validate" at bounding box center [440, 186] width 74 height 10
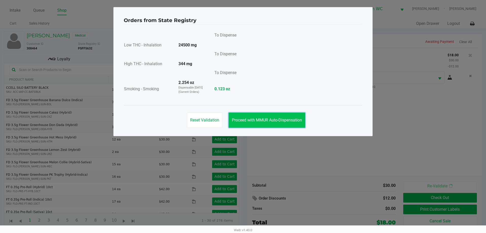
click at [268, 117] on button "Proceed with MMUR Auto-Dispensation" at bounding box center [266, 119] width 77 height 15
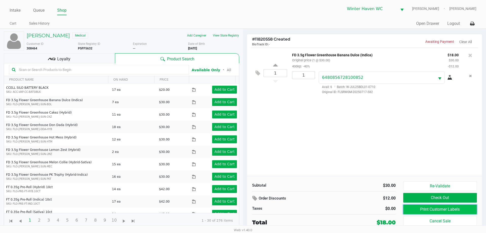
click at [449, 206] on button "Print Customer Labels" at bounding box center [440, 209] width 74 height 10
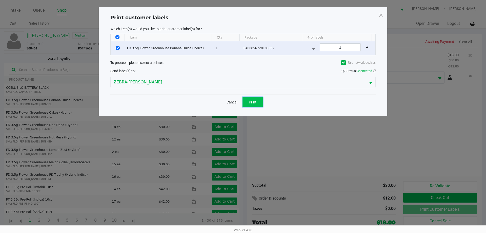
click at [258, 100] on button "Print" at bounding box center [252, 102] width 20 height 10
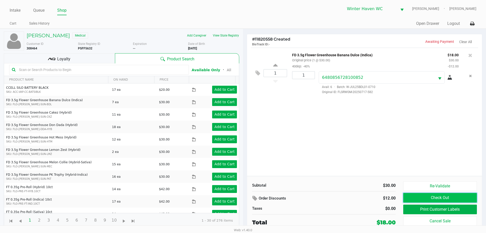
click at [442, 198] on button "Check Out" at bounding box center [440, 198] width 74 height 10
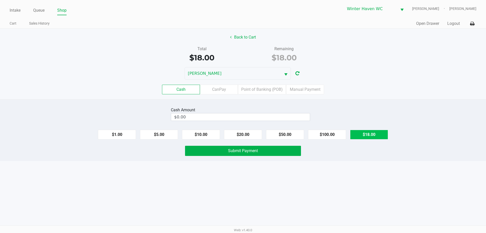
click at [370, 135] on button "$18.00" at bounding box center [369, 135] width 38 height 10
type input "$18.00"
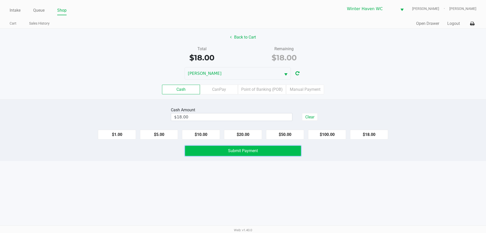
click at [263, 150] on button "Submit Payment" at bounding box center [243, 150] width 116 height 10
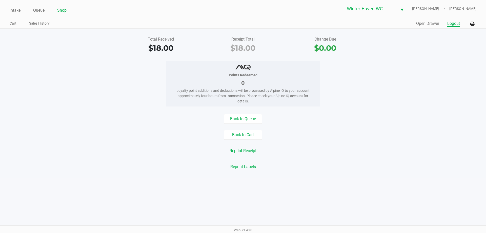
click at [450, 24] on button "Logout" at bounding box center [453, 23] width 13 height 6
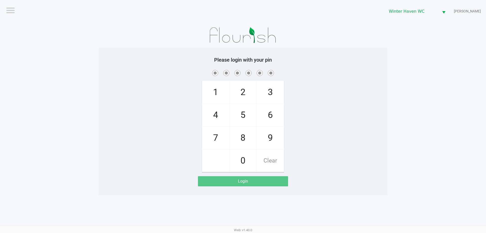
click at [306, 72] on span at bounding box center [242, 73] width 281 height 8
checkbox input "true"
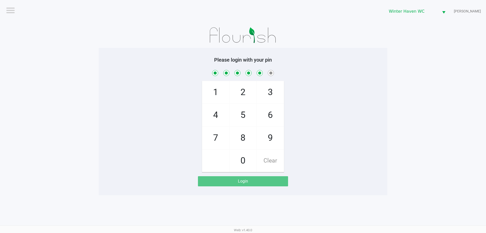
checkbox input "true"
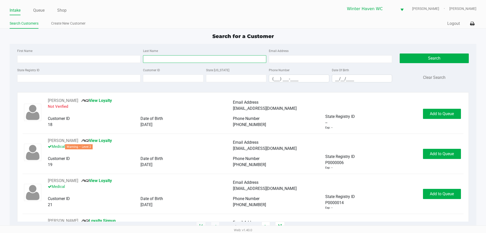
click at [232, 60] on input "Last Name" at bounding box center [204, 59] width 123 height 8
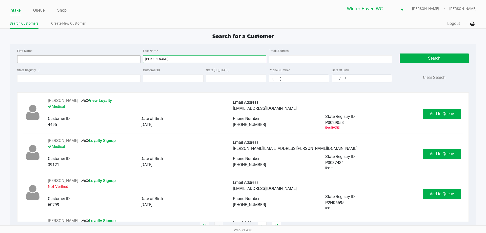
type input "reddick"
click at [72, 58] on input "First Name" at bounding box center [78, 59] width 123 height 8
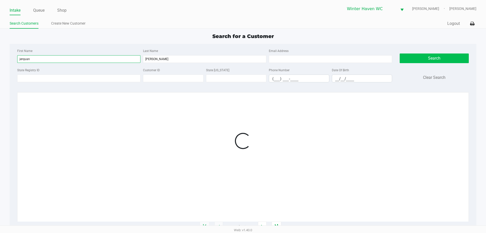
type input "jerquan"
click at [452, 57] on button "Search" at bounding box center [434, 58] width 69 height 10
click at [89, 59] on input "jerquan" at bounding box center [78, 59] width 123 height 8
type input "jerquan"
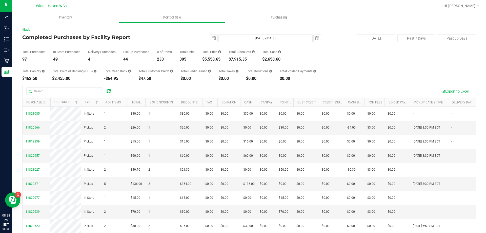
drag, startPoint x: 202, startPoint y: 59, endPoint x: 223, endPoint y: 58, distance: 20.3
click at [223, 58] on div "Total Purchases 97 In Store Purchases 49 Delivery Purchases 4 Pickup Purchases …" at bounding box center [248, 51] width 453 height 19
copy div "$5,558.65"
drag, startPoint x: 234, startPoint y: 59, endPoint x: 248, endPoint y: 58, distance: 14.2
click at [248, 58] on div "$7,915.35" at bounding box center [241, 59] width 26 height 4
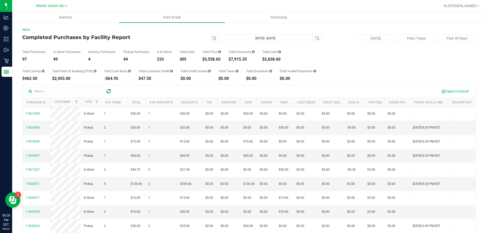
copy div "$7,915.35"
click at [212, 39] on span "select" at bounding box center [214, 38] width 4 height 4
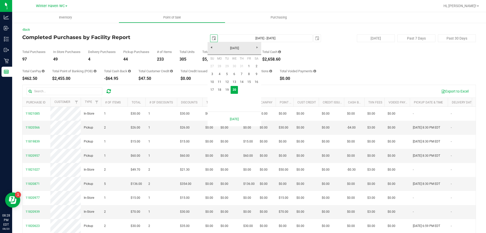
scroll to position [0, 13]
click at [213, 90] on link "17" at bounding box center [211, 90] width 7 height 8
type input "2025-08-17"
type input "Aug 17, 2025 - Aug 20, 2025"
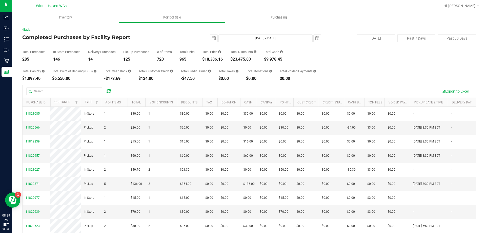
drag, startPoint x: 203, startPoint y: 60, endPoint x: 223, endPoint y: 58, distance: 20.3
click at [223, 58] on div "Total Purchases 285 In Store Purchases 146 Delivery Purchases 14 Pickup Purchas…" at bounding box center [248, 51] width 453 height 19
copy div "$18,386.16"
click at [212, 39] on span "select" at bounding box center [214, 38] width 4 height 4
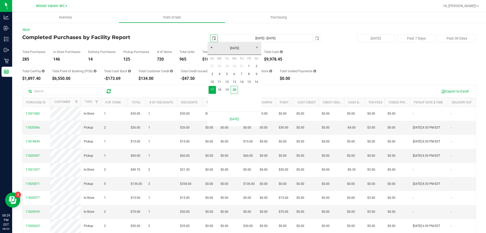
scroll to position [0, 13]
click at [248, 67] on link "1" at bounding box center [248, 66] width 7 height 8
type input "2025-08-01"
type input "Aug 1, 2025 - Aug 20, 2025"
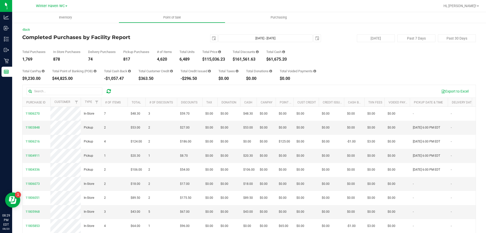
drag, startPoint x: 204, startPoint y: 60, endPoint x: 227, endPoint y: 59, distance: 23.3
click at [227, 59] on div "Total Purchases 1,769 In Store Purchases 878 Delivery Purchases 74 Pickup Purch…" at bounding box center [248, 51] width 453 height 19
copy div "$115,036.23"
